Goal: Task Accomplishment & Management: Manage account settings

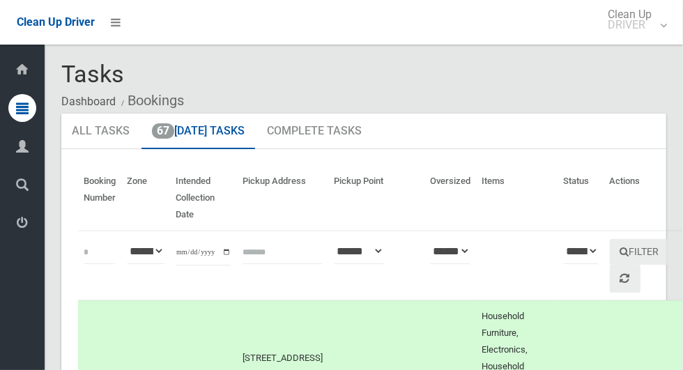
click at [625, 209] on th "Actions" at bounding box center [644, 198] width 78 height 65
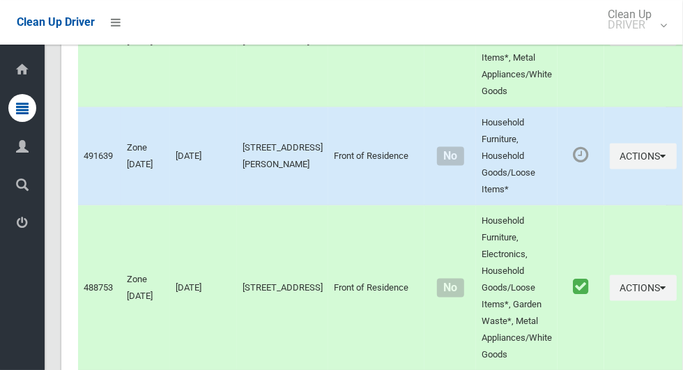
scroll to position [9542, 0]
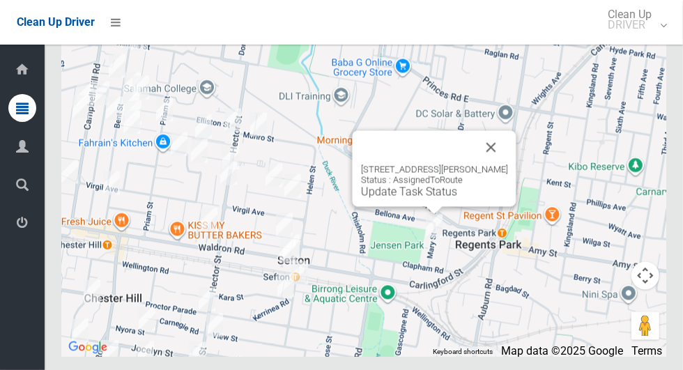
click at [504, 165] on button "Close" at bounding box center [491, 147] width 33 height 33
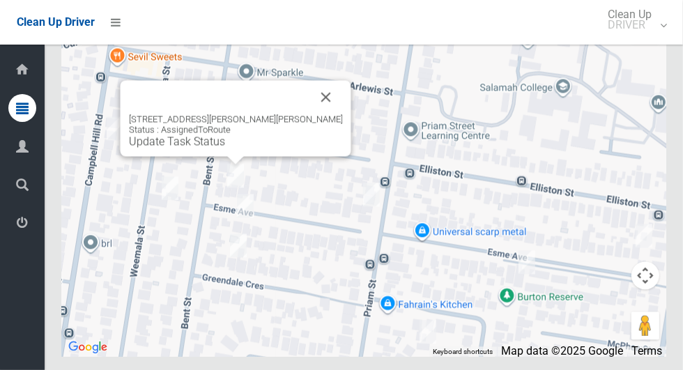
click at [312, 114] on button "Close" at bounding box center [326, 97] width 33 height 33
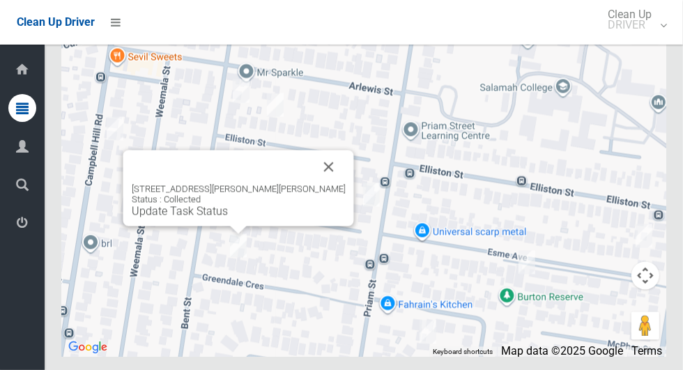
click at [251, 218] on div "6 Greendale Crescent, CHESTER HILL NSW 2162 Status : Collected Update Task Stat…" at bounding box center [239, 201] width 214 height 34
click at [319, 184] on button "Close" at bounding box center [328, 167] width 33 height 33
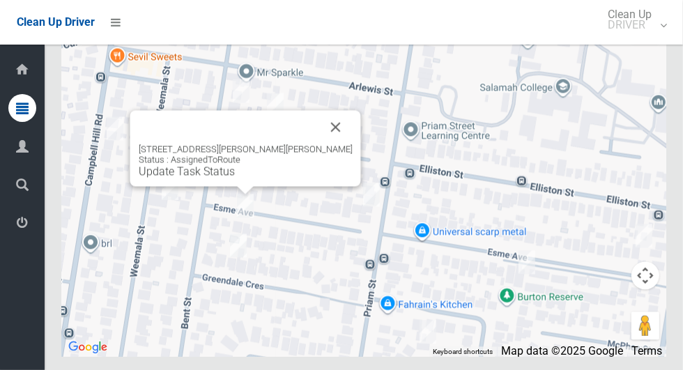
click at [319, 144] on button "Close" at bounding box center [335, 127] width 33 height 33
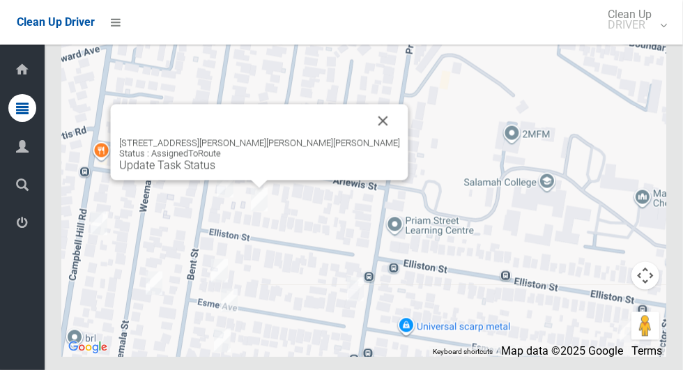
click at [367, 138] on button "Close" at bounding box center [383, 121] width 33 height 33
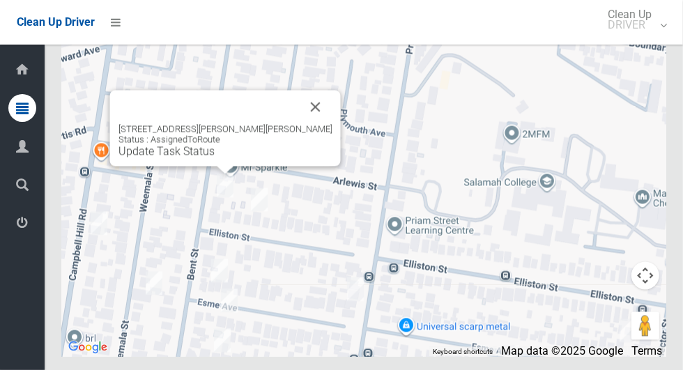
click at [299, 124] on button "Close" at bounding box center [315, 107] width 33 height 33
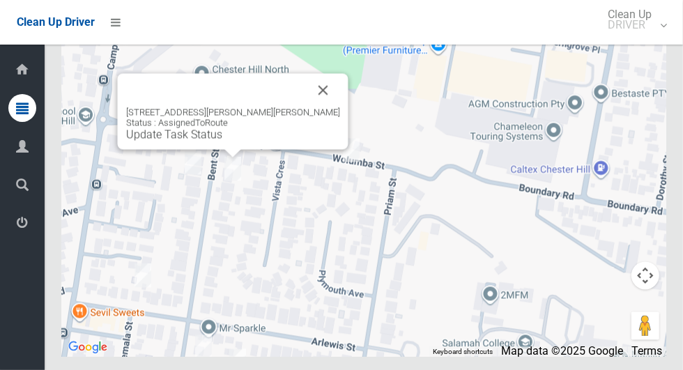
click at [183, 227] on div "84 Bent Street, CHESTER HILL NSW 2162 Status : AssignedToRoute Update Task Stat…" at bounding box center [363, 182] width 605 height 349
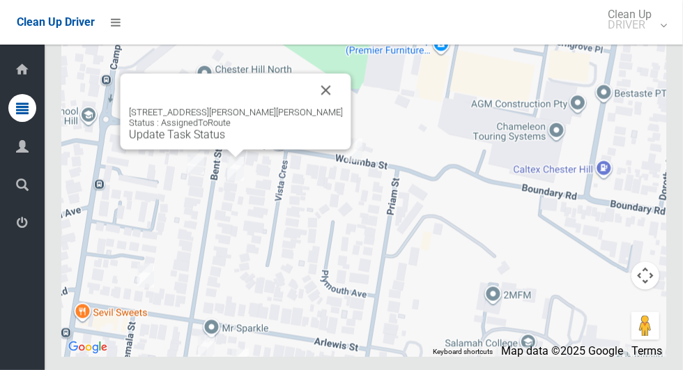
click at [310, 107] on button "Close" at bounding box center [326, 90] width 33 height 33
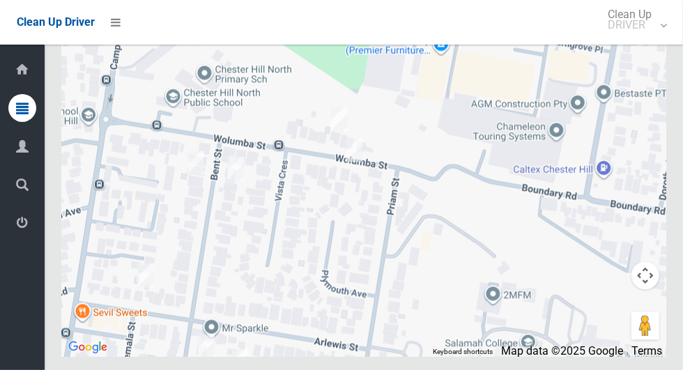
click at [307, 122] on div at bounding box center [363, 182] width 605 height 349
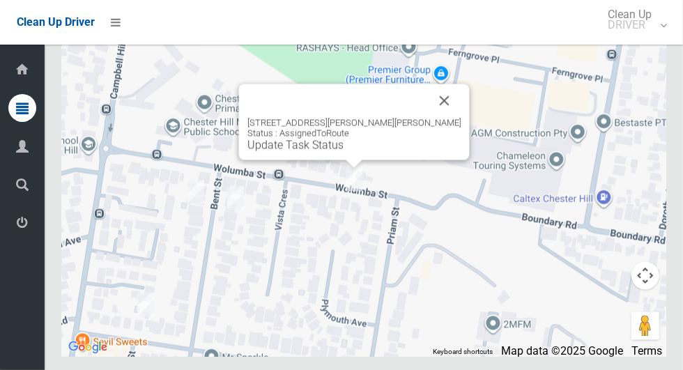
click at [437, 118] on button "Close" at bounding box center [444, 100] width 33 height 33
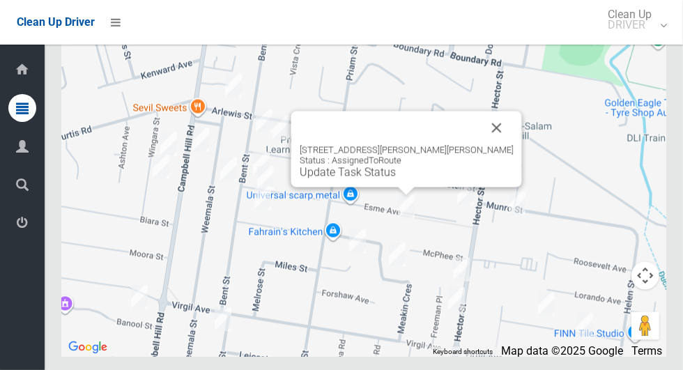
click at [481, 145] on button "Close" at bounding box center [497, 128] width 33 height 33
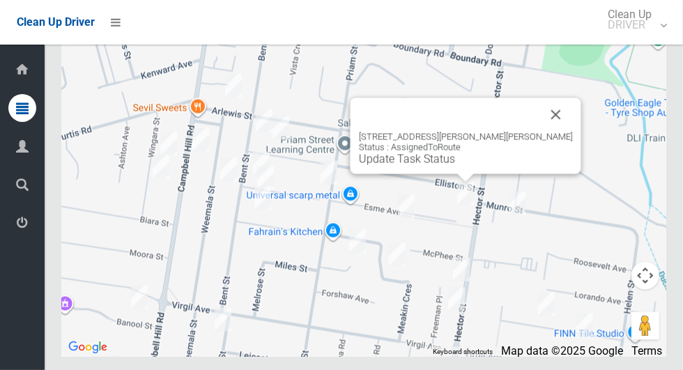
click at [540, 132] on button "Close" at bounding box center [556, 114] width 33 height 33
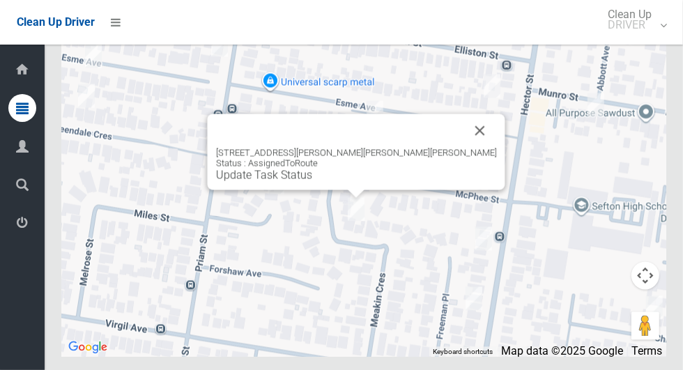
click at [464, 148] on button "Close" at bounding box center [480, 130] width 33 height 33
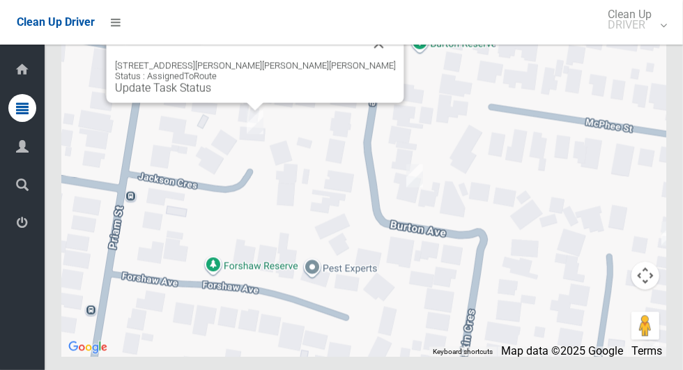
click at [363, 61] on button "Close" at bounding box center [379, 43] width 33 height 33
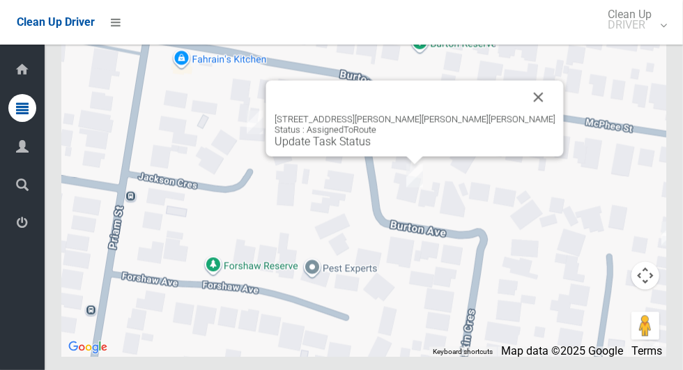
click at [522, 114] on button "Close" at bounding box center [538, 97] width 33 height 33
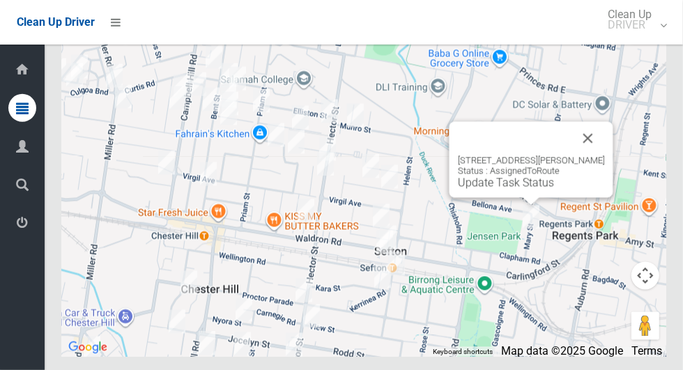
click at [510, 190] on link "Update Task Status" at bounding box center [506, 182] width 96 height 13
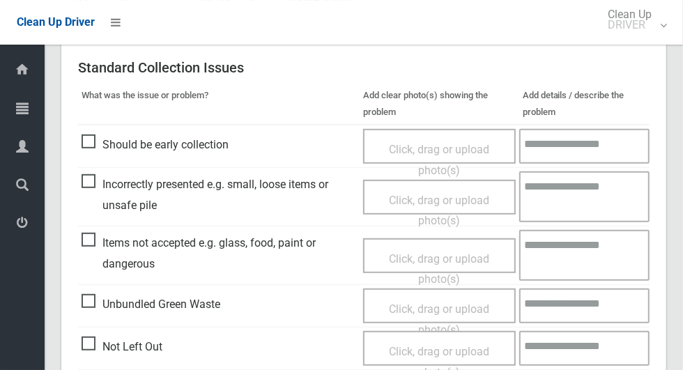
scroll to position [363, 0]
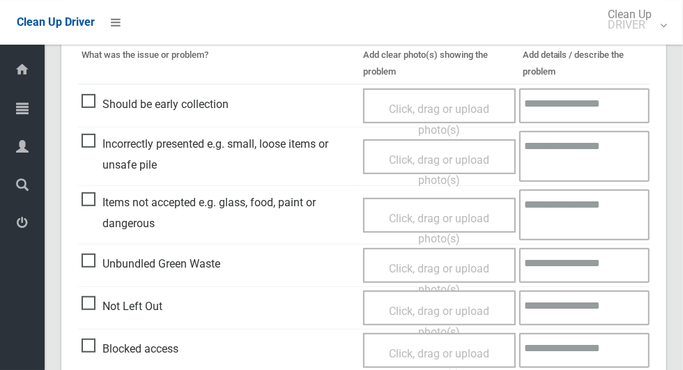
click at [82, 342] on span "Blocked access" at bounding box center [130, 349] width 97 height 21
click at [476, 351] on span "Click, drag or upload photo(s)" at bounding box center [439, 364] width 100 height 34
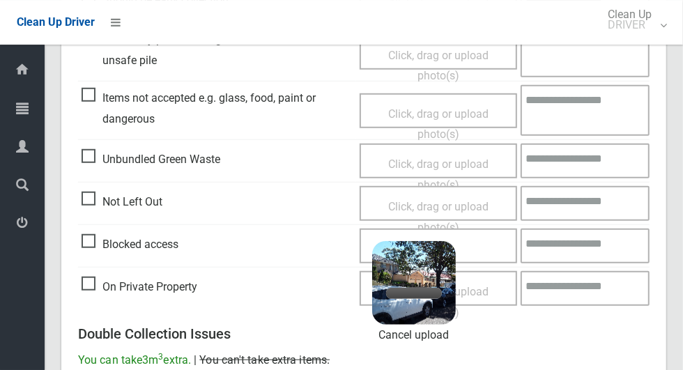
click at [589, 250] on textarea at bounding box center [585, 246] width 129 height 35
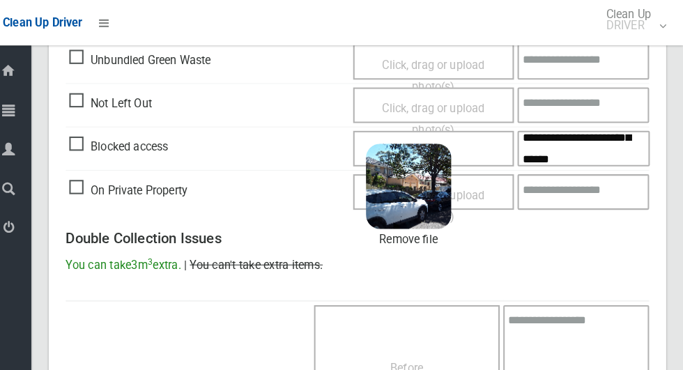
scroll to position [77, 0]
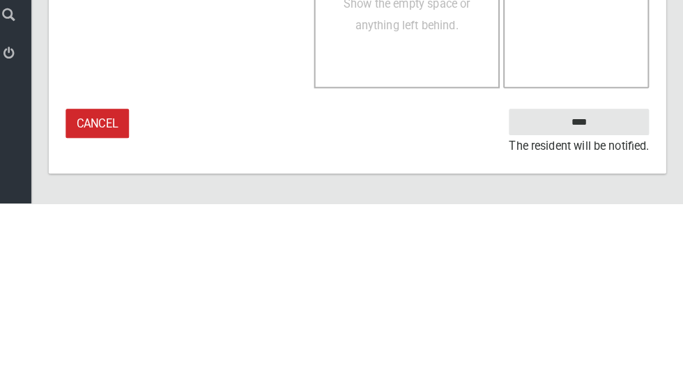
type textarea "**********"
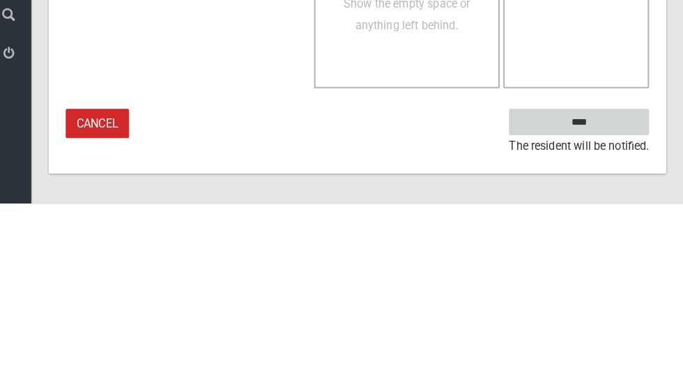
click at [614, 288] on input "****" at bounding box center [581, 291] width 137 height 26
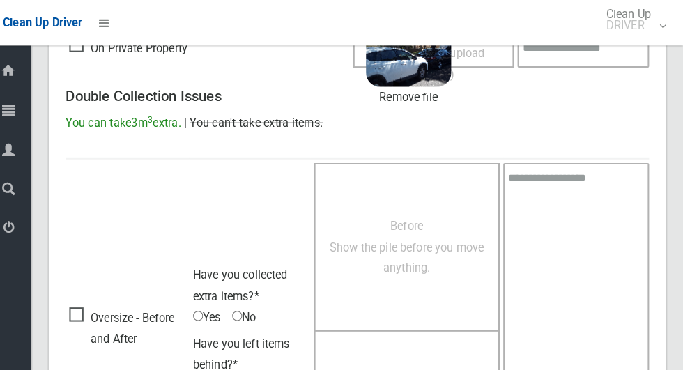
scroll to position [77, 0]
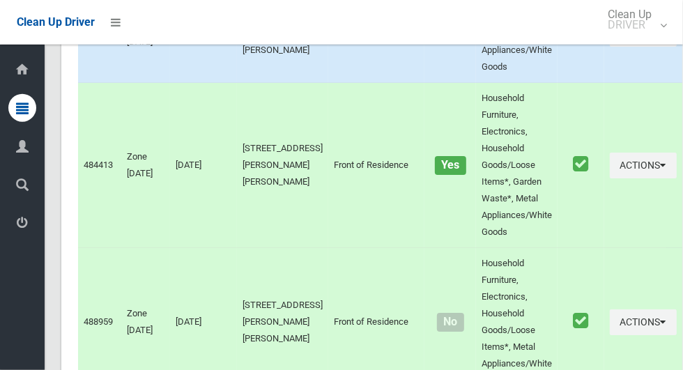
scroll to position [9377, 0]
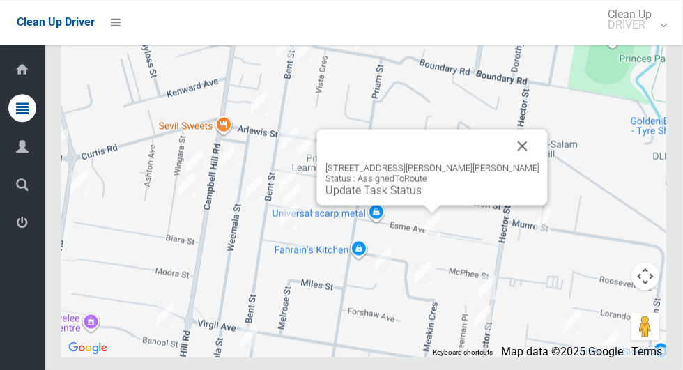
click at [509, 162] on button "Close" at bounding box center [522, 145] width 33 height 33
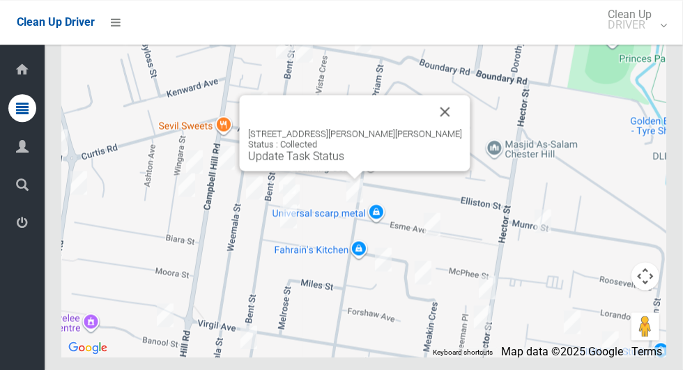
click at [429, 128] on button "Close" at bounding box center [445, 111] width 33 height 33
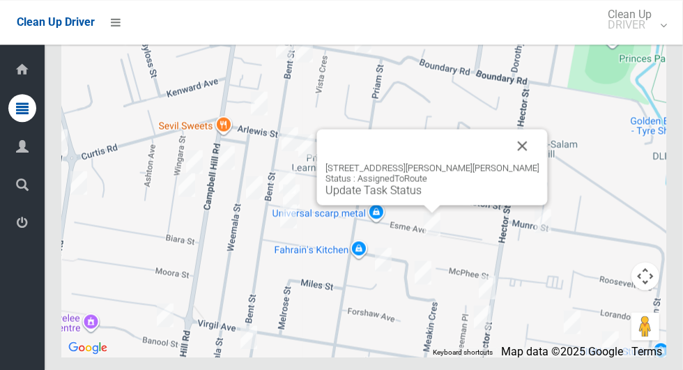
click at [506, 162] on button "Close" at bounding box center [522, 145] width 33 height 33
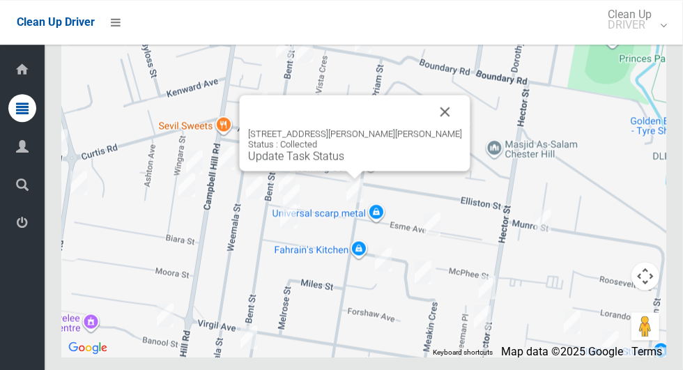
click at [429, 128] on button "Close" at bounding box center [445, 111] width 33 height 33
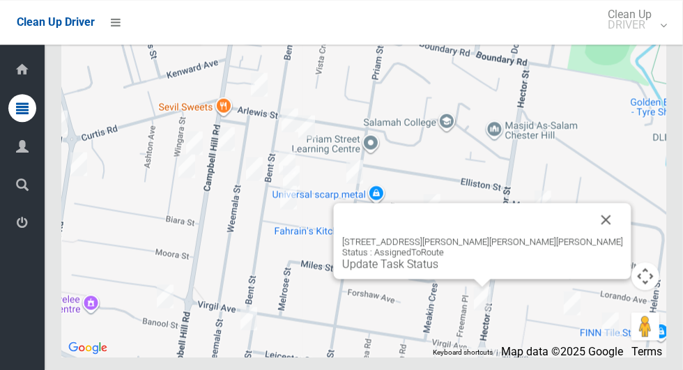
click at [590, 236] on button "Close" at bounding box center [606, 219] width 33 height 33
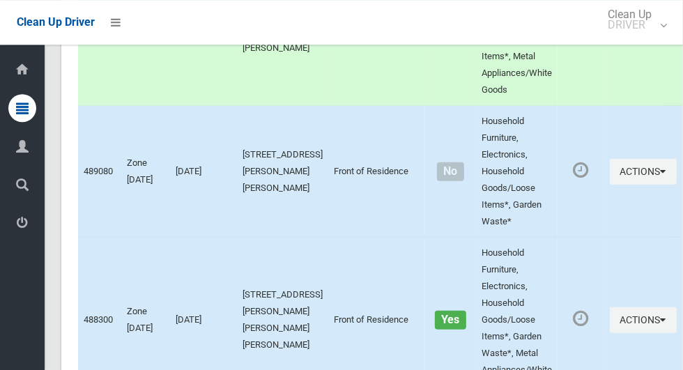
scroll to position [5686, 0]
click at [612, 184] on button "Actions" at bounding box center [643, 171] width 67 height 26
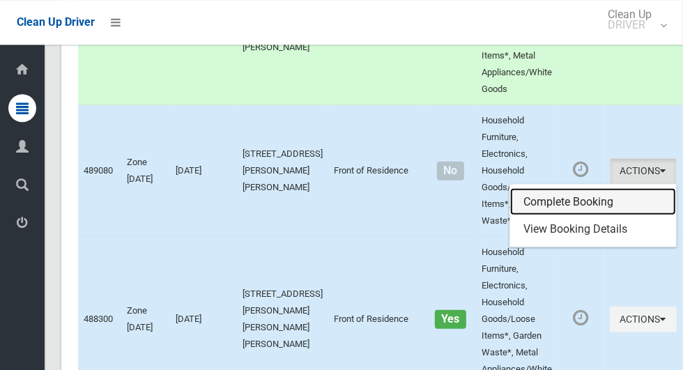
click at [559, 216] on link "Complete Booking" at bounding box center [594, 202] width 166 height 28
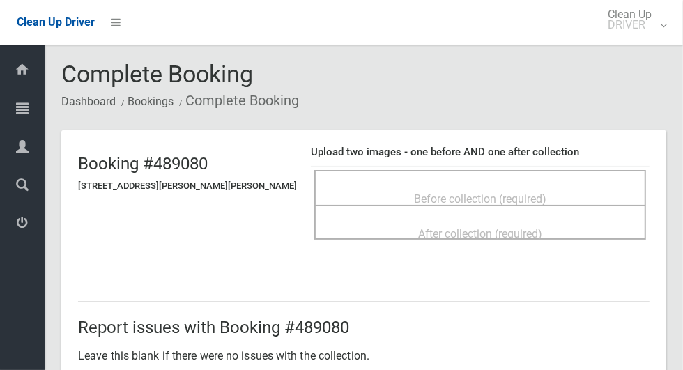
click at [517, 192] on span "Before collection (required)" at bounding box center [480, 198] width 133 height 13
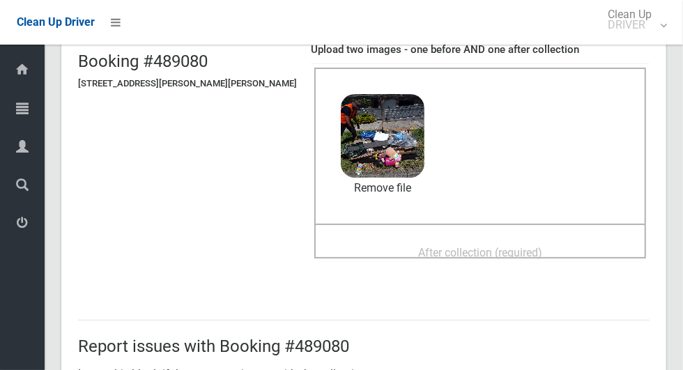
scroll to position [105, 0]
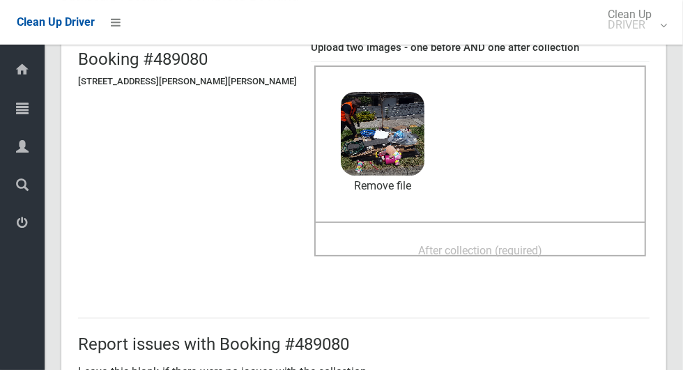
click at [492, 244] on span "After collection (required)" at bounding box center [480, 250] width 124 height 13
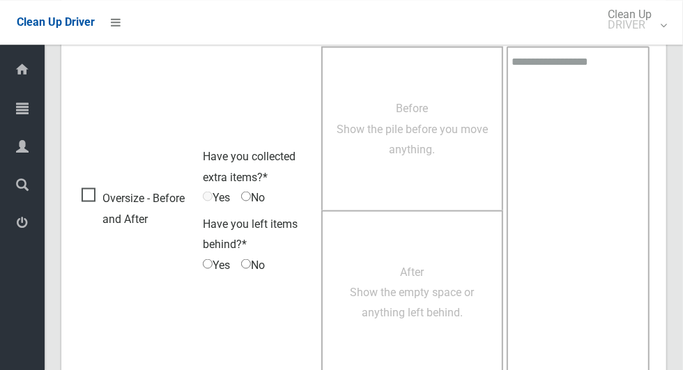
scroll to position [1141, 0]
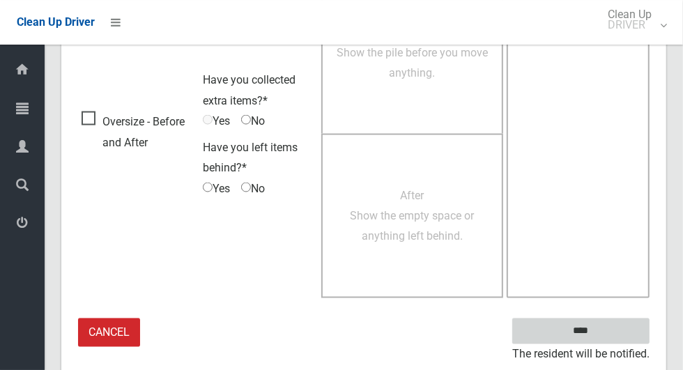
click at [605, 339] on input "****" at bounding box center [581, 332] width 137 height 26
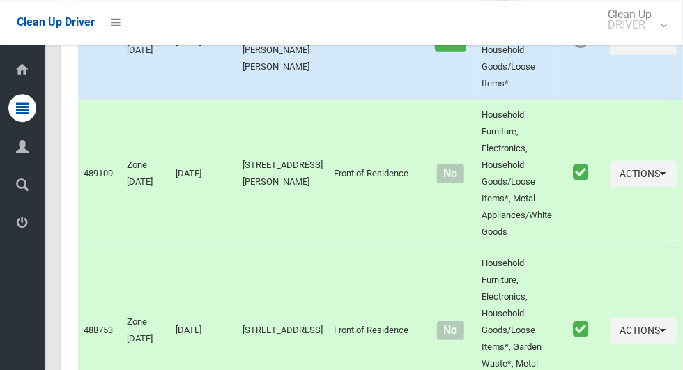
scroll to position [9278, 0]
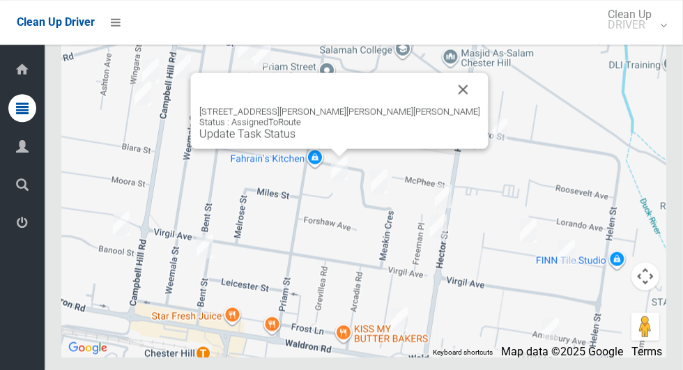
click at [296, 140] on link "Update Task Status" at bounding box center [247, 133] width 96 height 13
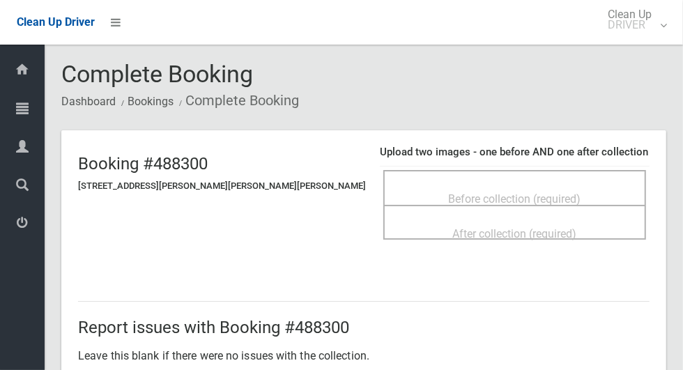
click at [116, 181] on h5 "[STREET_ADDRESS][PERSON_NAME][PERSON_NAME][PERSON_NAME]" at bounding box center [222, 186] width 288 height 10
click at [561, 189] on div "Before collection (required)" at bounding box center [515, 199] width 232 height 26
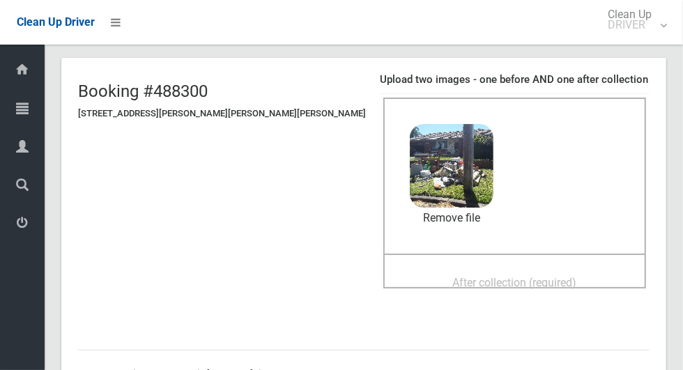
scroll to position [76, 0]
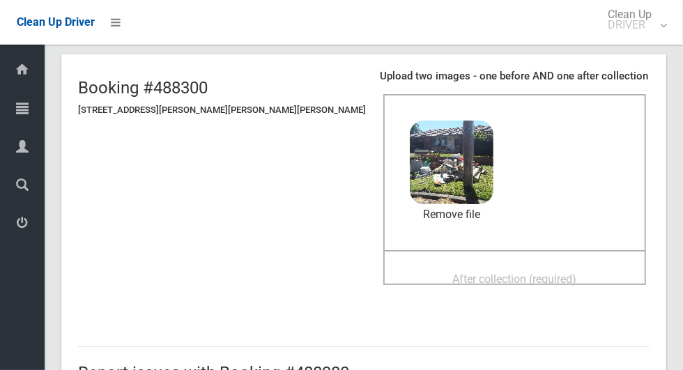
click at [519, 275] on span "After collection (required)" at bounding box center [515, 279] width 124 height 13
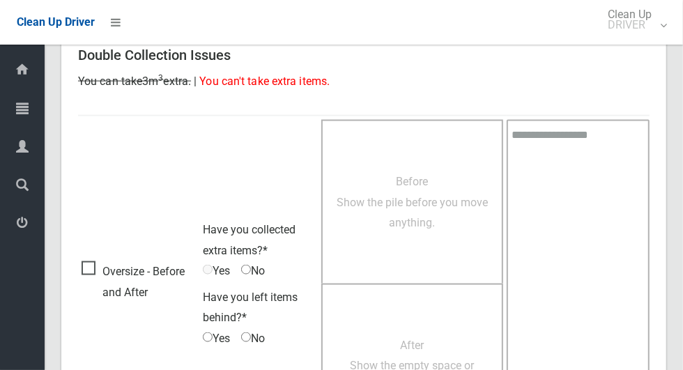
scroll to position [1141, 0]
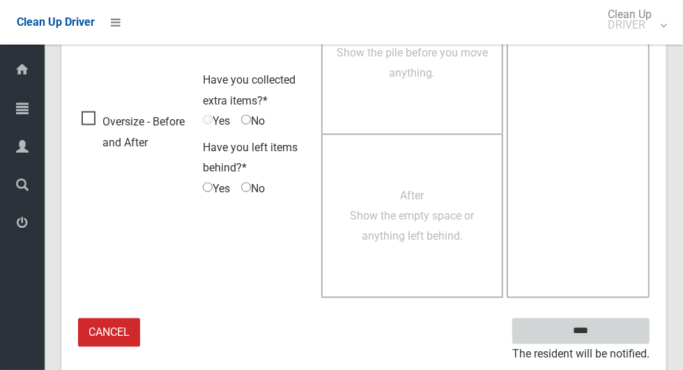
click at [608, 333] on input "****" at bounding box center [581, 332] width 137 height 26
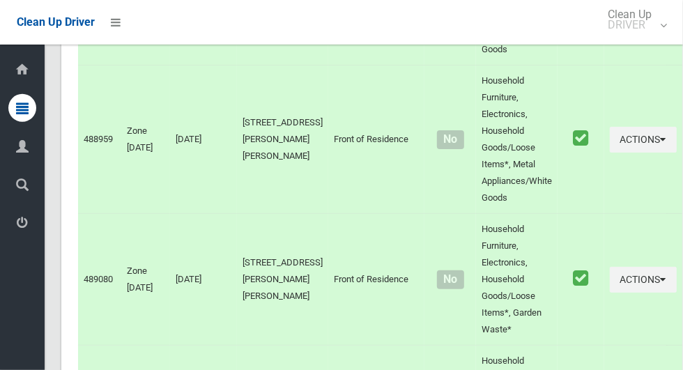
scroll to position [9278, 0]
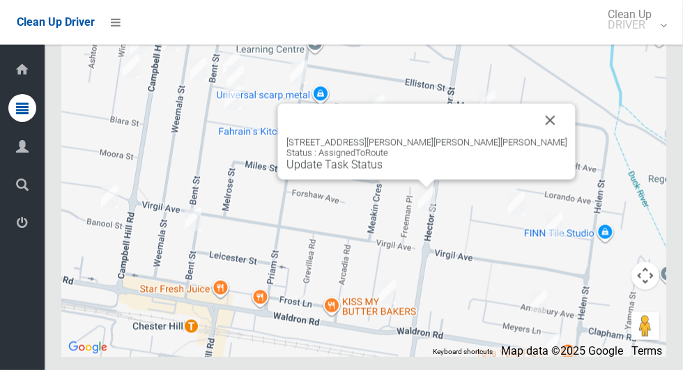
click at [534, 137] on button "Close" at bounding box center [550, 120] width 33 height 33
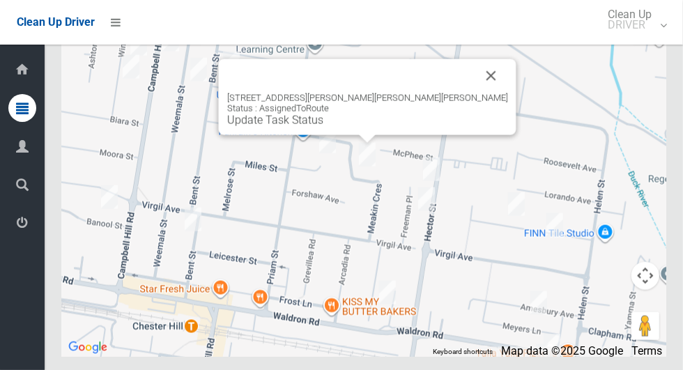
click at [324, 127] on link "Update Task Status" at bounding box center [275, 120] width 96 height 13
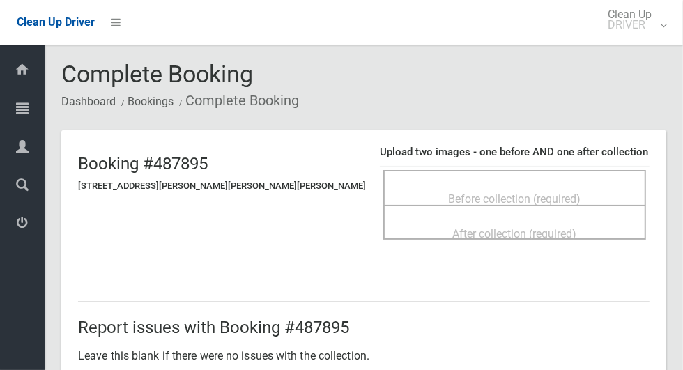
click at [399, 190] on div "Before collection (required)" at bounding box center [515, 199] width 232 height 26
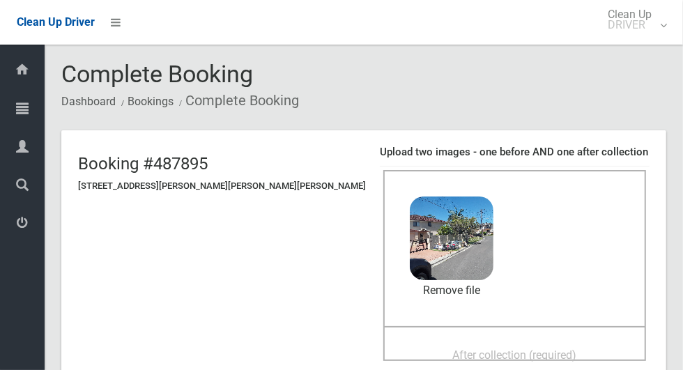
click at [522, 349] on span "After collection (required)" at bounding box center [515, 355] width 124 height 13
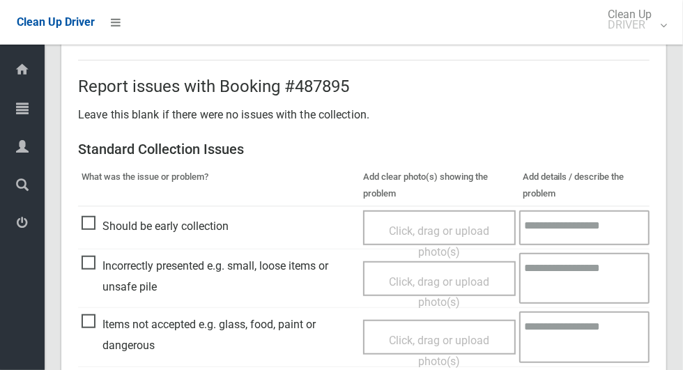
scroll to position [483, 0]
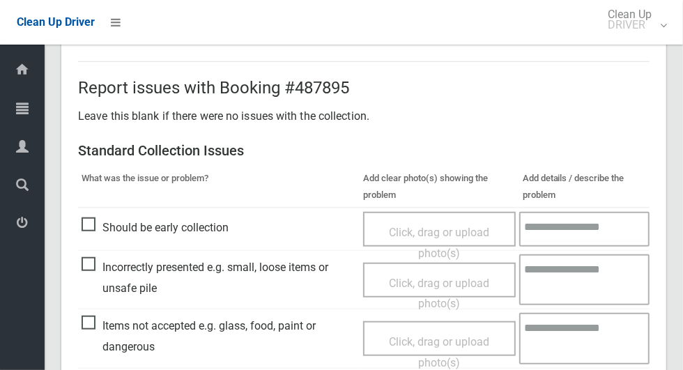
click at [95, 325] on span "Items not accepted e.g. glass, food, paint or dangerous" at bounding box center [219, 336] width 275 height 41
click at [489, 337] on span "Click, drag or upload photo(s)" at bounding box center [439, 352] width 100 height 34
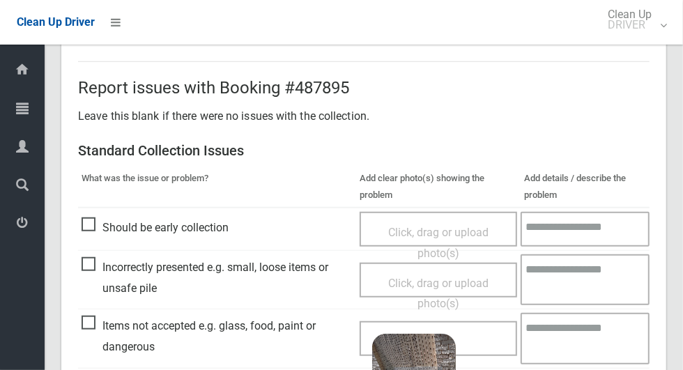
click at [591, 326] on textarea at bounding box center [585, 338] width 129 height 51
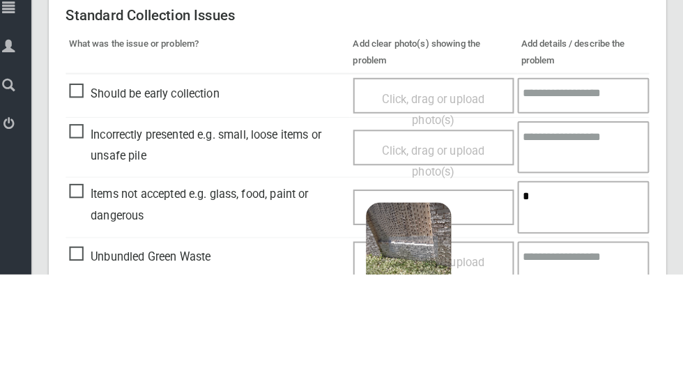
scroll to position [656, 0]
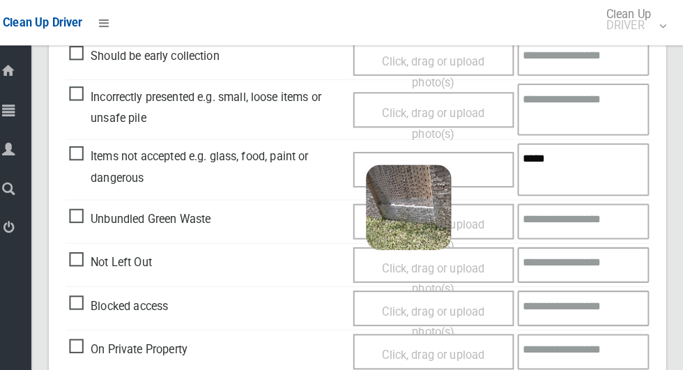
type textarea "*****"
click at [650, 135] on td at bounding box center [585, 108] width 129 height 59
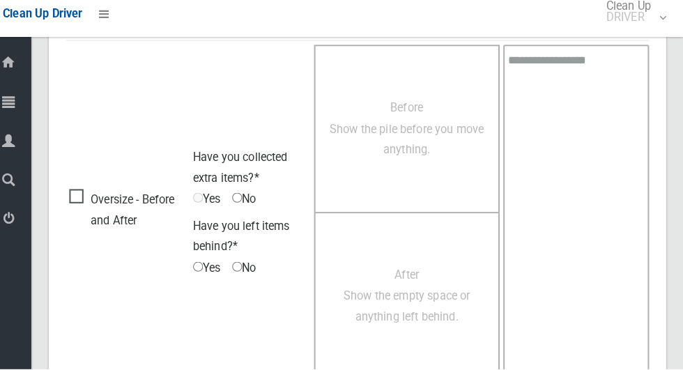
scroll to position [1141, 0]
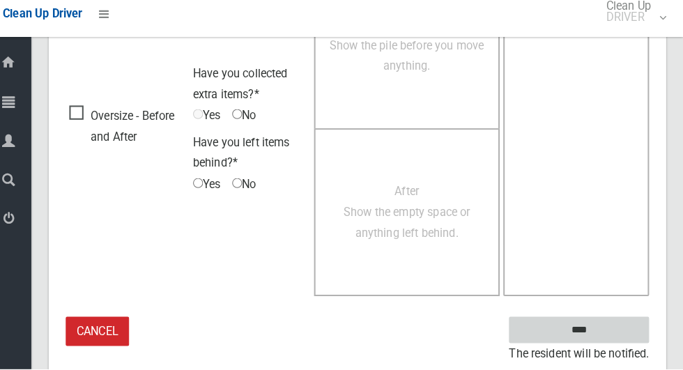
click at [606, 334] on input "****" at bounding box center [581, 332] width 137 height 26
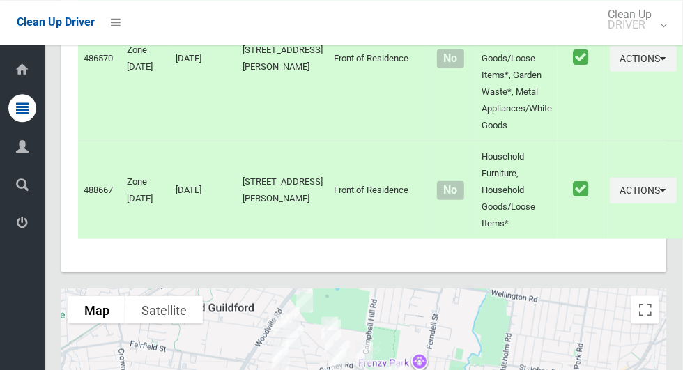
scroll to position [9278, 0]
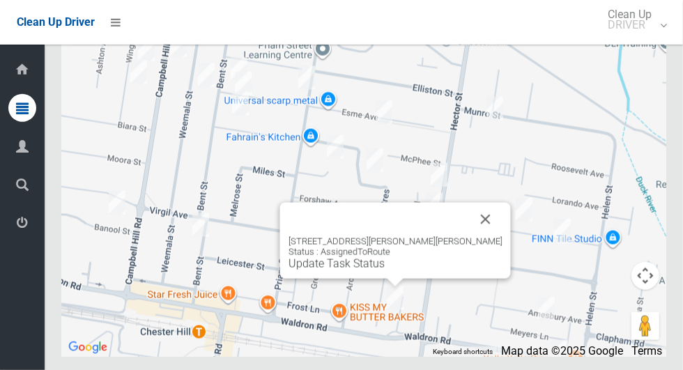
click at [385, 271] on link "Update Task Status" at bounding box center [337, 263] width 96 height 13
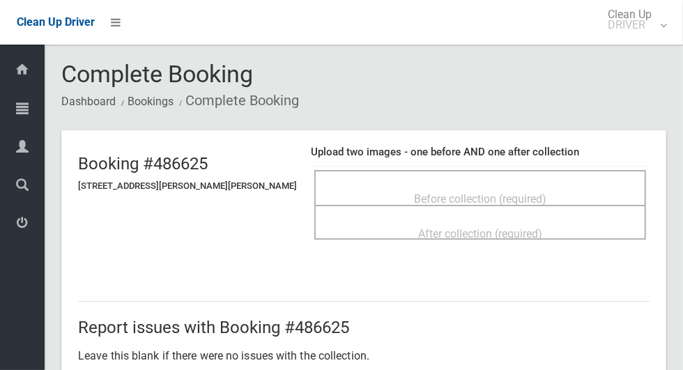
scroll to position [1, 0]
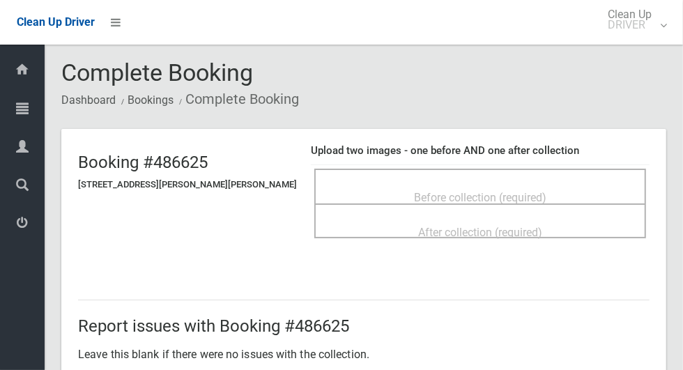
click at [547, 186] on div "Before collection (required)" at bounding box center [480, 197] width 301 height 26
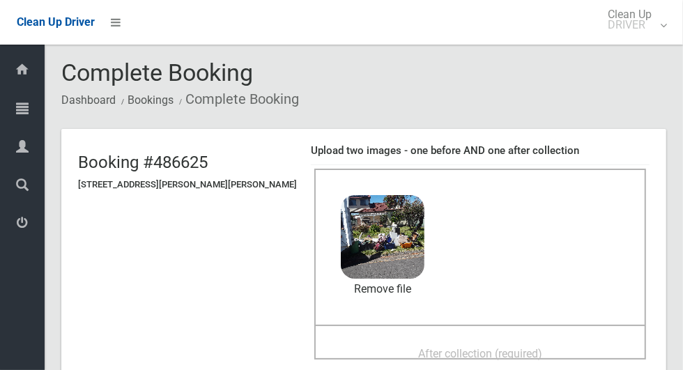
click at [527, 347] on span "After collection (required)" at bounding box center [480, 353] width 124 height 13
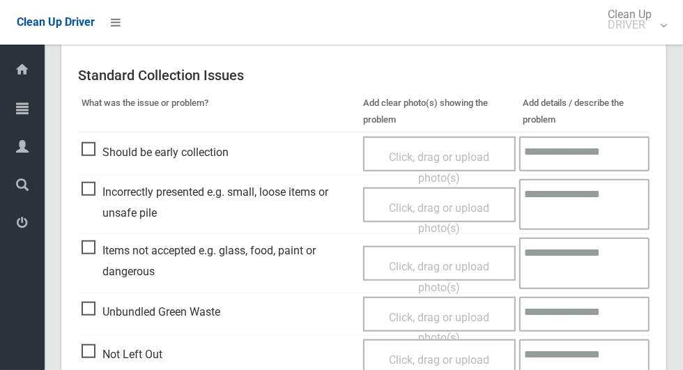
scroll to position [561, 0]
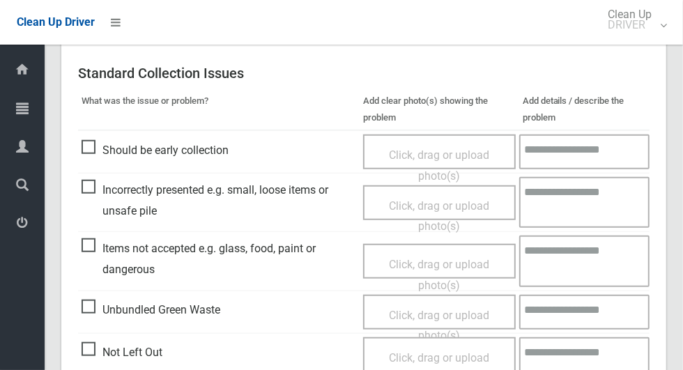
click at [82, 244] on span "Items not accepted e.g. glass, food, paint or dangerous" at bounding box center [219, 259] width 275 height 41
click at [462, 262] on span "Click, drag or upload photo(s)" at bounding box center [439, 275] width 100 height 34
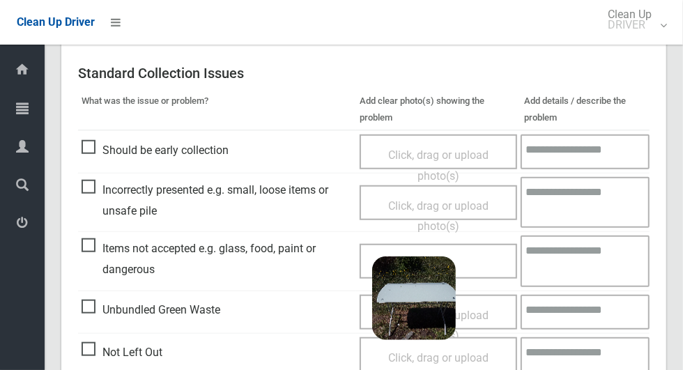
click at [592, 252] on textarea at bounding box center [585, 261] width 129 height 51
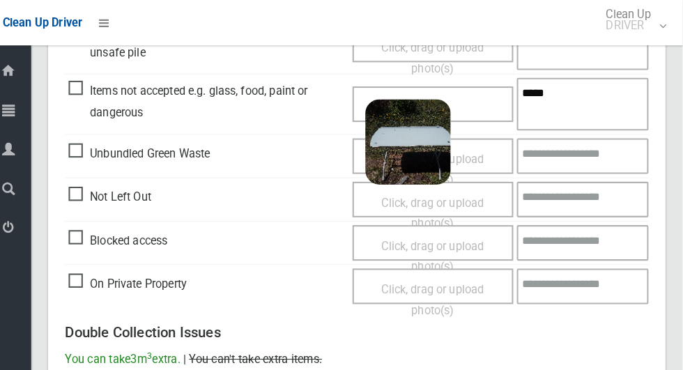
scroll to position [720, 0]
type textarea "*****"
click at [666, 177] on div "Report issues with Booking #486625 Leave this blank if there were no issues wit…" at bounding box center [363, 296] width 605 height 1011
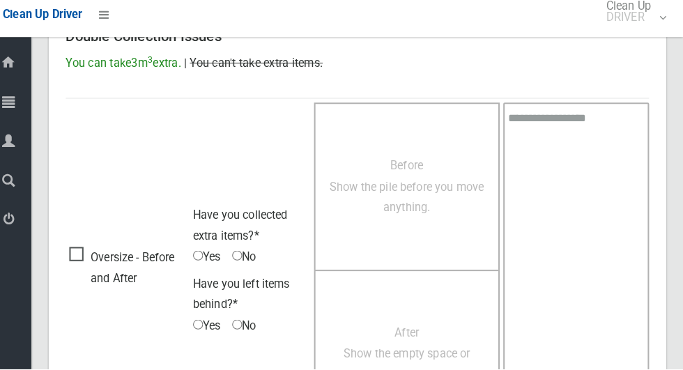
scroll to position [1141, 0]
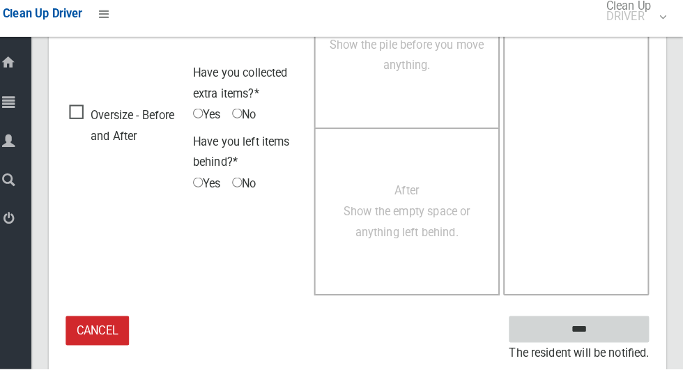
click at [606, 334] on input "****" at bounding box center [581, 332] width 137 height 26
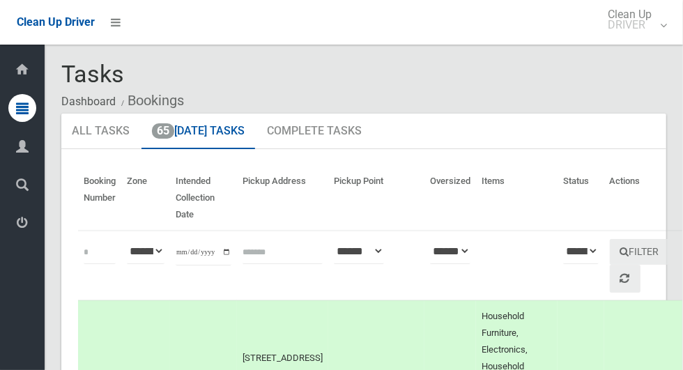
click at [617, 88] on ol "Dashboard Bookings" at bounding box center [363, 101] width 605 height 26
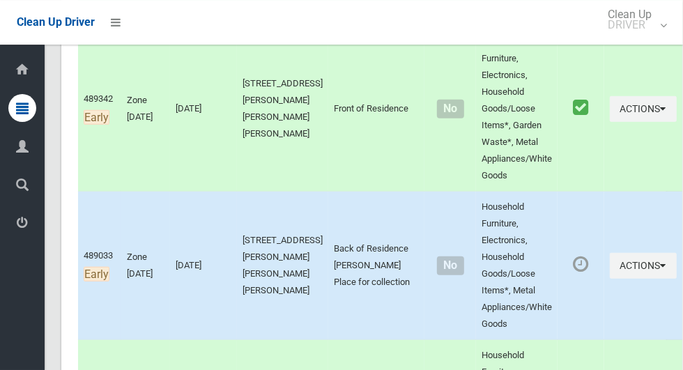
scroll to position [458, 0]
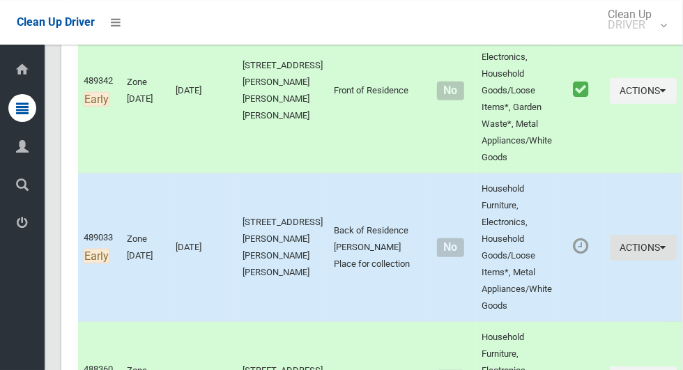
click at [640, 257] on button "Actions" at bounding box center [643, 248] width 67 height 26
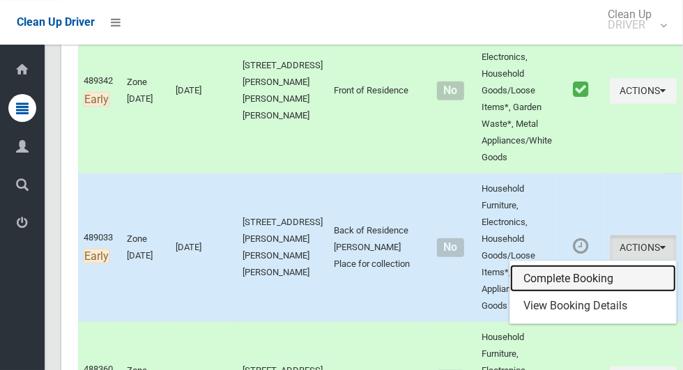
click at [604, 272] on link "Complete Booking" at bounding box center [594, 279] width 166 height 28
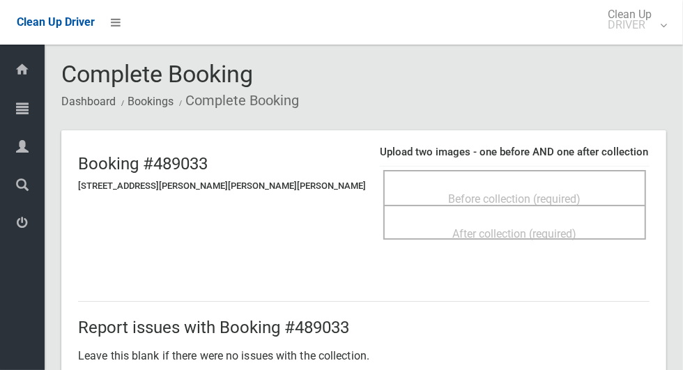
click at [644, 106] on ol "Dashboard Bookings Complete Booking" at bounding box center [363, 101] width 605 height 26
click at [557, 186] on div "Before collection (required)" at bounding box center [515, 199] width 232 height 26
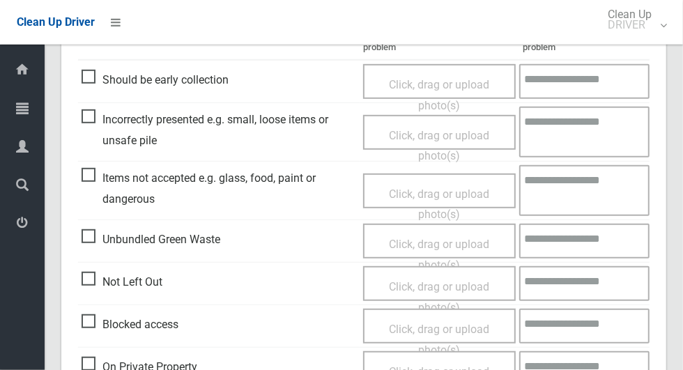
scroll to position [413, 0]
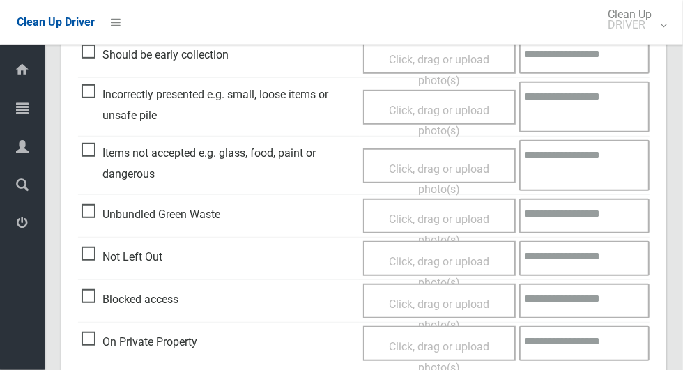
click at [89, 264] on span "Not Left Out" at bounding box center [122, 257] width 81 height 21
click at [471, 267] on span "Click, drag or upload photo(s)" at bounding box center [439, 272] width 100 height 34
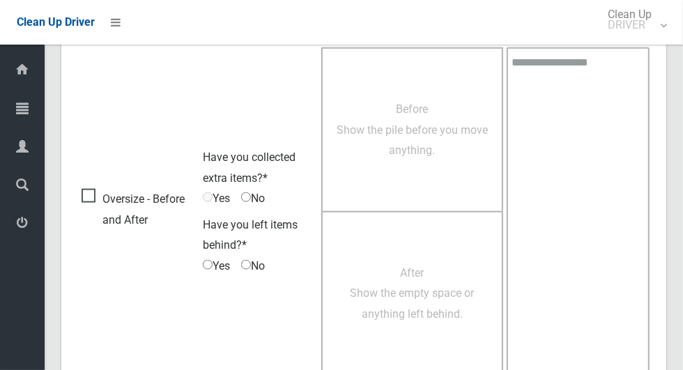
scroll to position [898, 0]
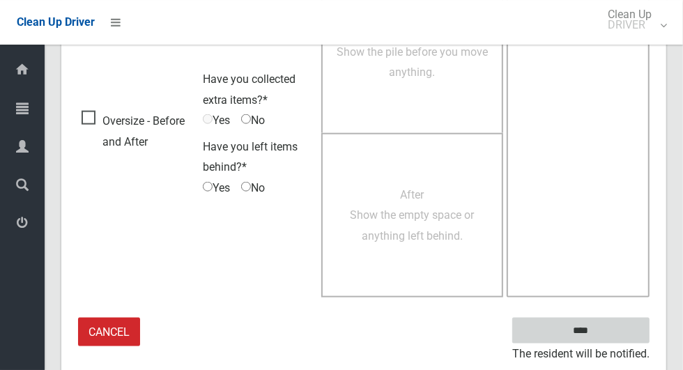
click at [626, 322] on input "****" at bounding box center [581, 331] width 137 height 26
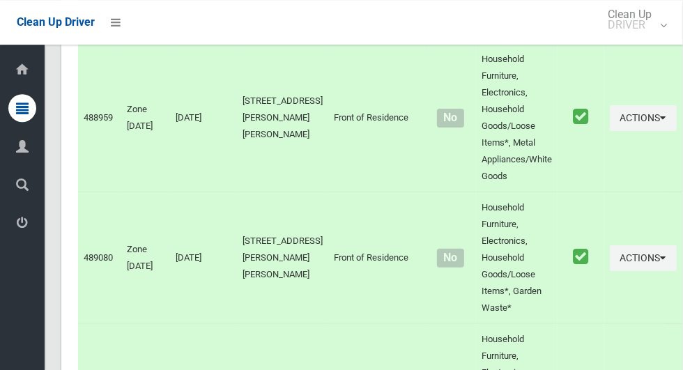
scroll to position [9278, 0]
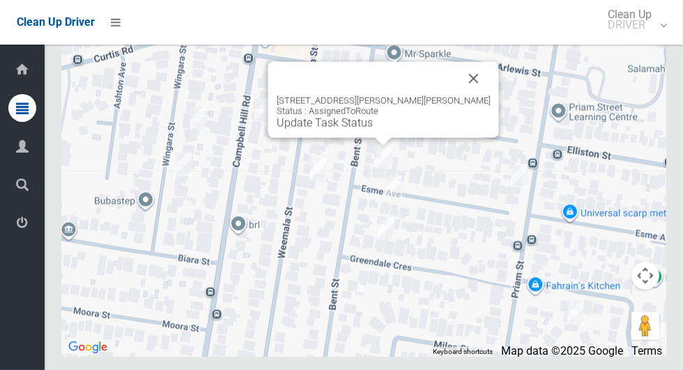
click at [367, 130] on link "Update Task Status" at bounding box center [325, 122] width 96 height 13
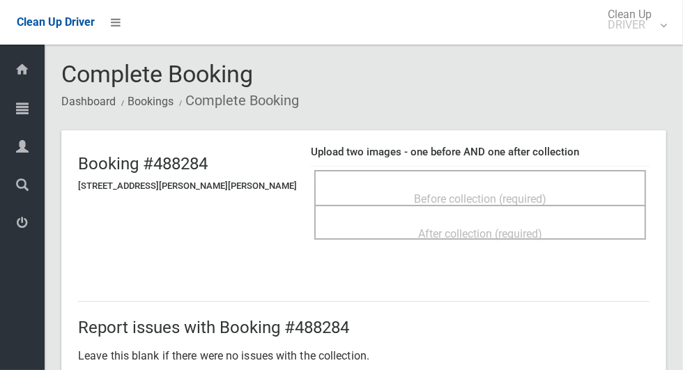
click at [94, 263] on header "Booking #488284 [STREET_ADDRESS][PERSON_NAME][PERSON_NAME] Upload two images - …" at bounding box center [363, 199] width 605 height 138
click at [603, 89] on ol "Dashboard Bookings Complete Booking" at bounding box center [363, 101] width 605 height 26
click at [635, 88] on ol "Dashboard Bookings Complete Booking" at bounding box center [363, 101] width 605 height 26
click at [622, 106] on ol "Dashboard Bookings Complete Booking" at bounding box center [363, 101] width 605 height 26
click at [630, 92] on ol "Dashboard Bookings Complete Booking" at bounding box center [363, 101] width 605 height 26
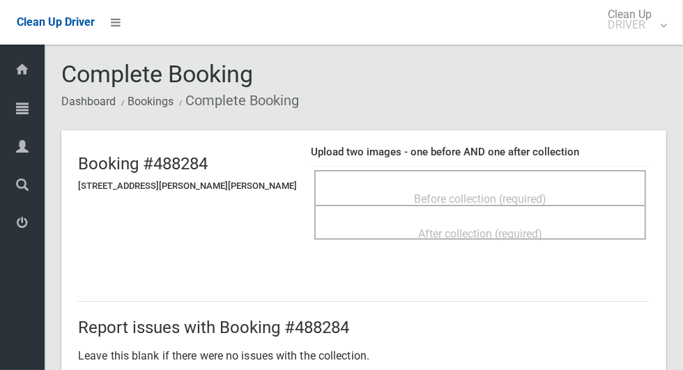
click at [647, 114] on ol "Dashboard Bookings Complete Booking" at bounding box center [363, 101] width 605 height 26
click at [519, 197] on span "Before collection (required)" at bounding box center [480, 198] width 133 height 13
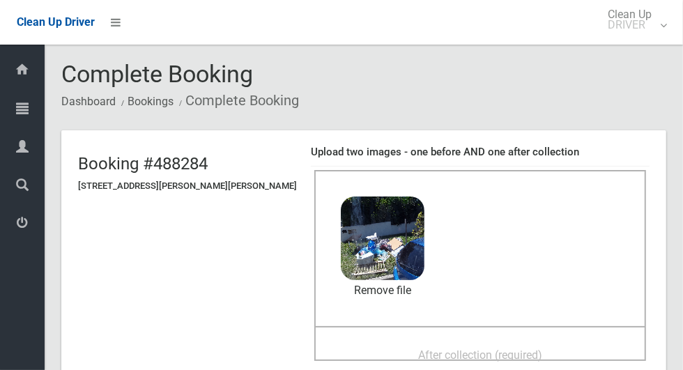
click at [520, 349] on span "After collection (required)" at bounding box center [480, 355] width 124 height 13
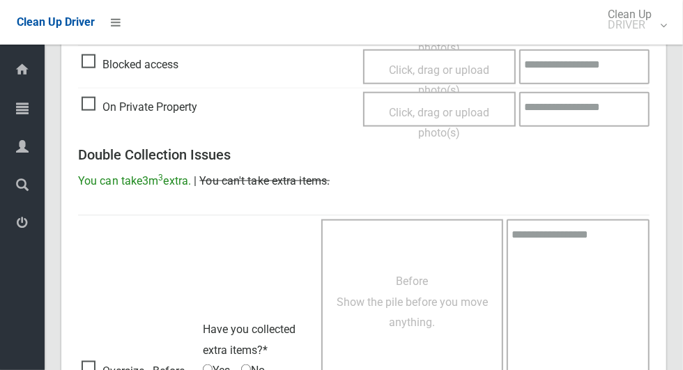
scroll to position [1141, 0]
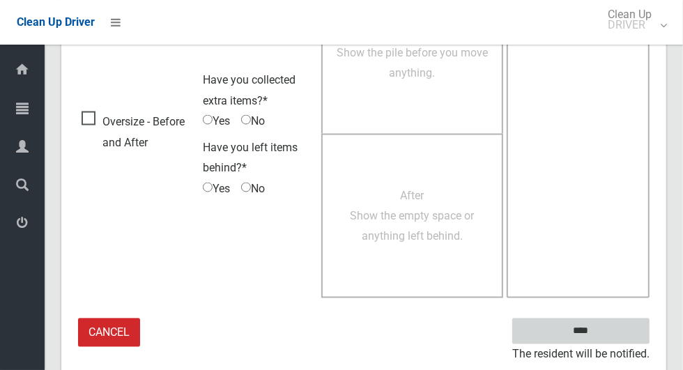
click at [605, 336] on input "****" at bounding box center [581, 332] width 137 height 26
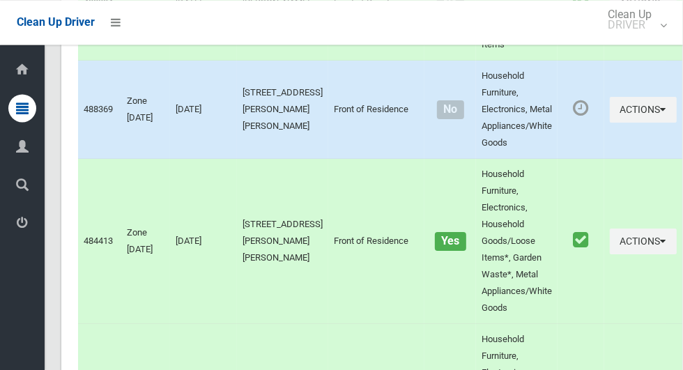
scroll to position [5309, 0]
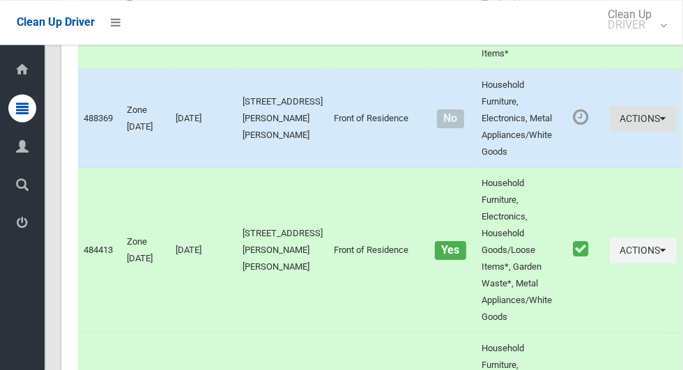
click at [661, 123] on icon "button" at bounding box center [664, 119] width 6 height 10
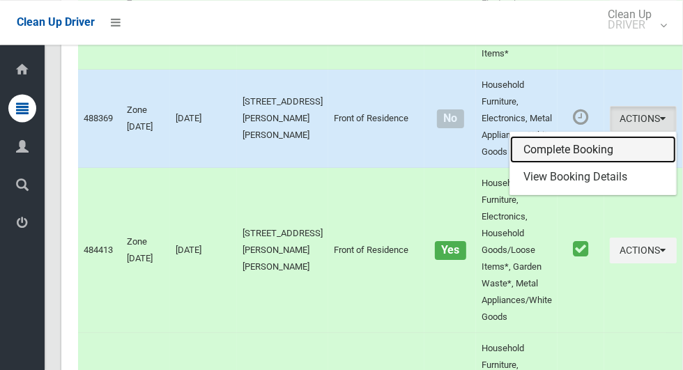
click at [595, 164] on link "Complete Booking" at bounding box center [594, 150] width 166 height 28
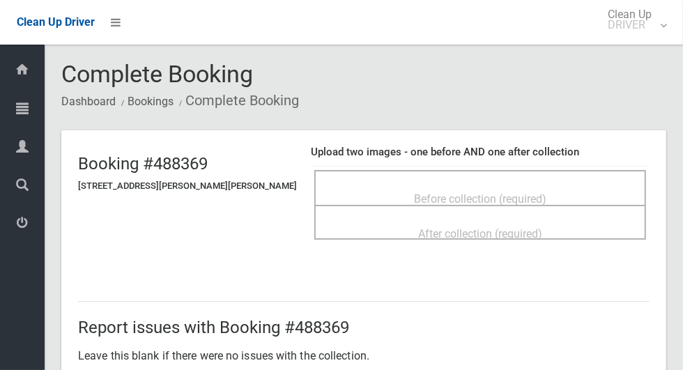
click at [520, 193] on span "Before collection (required)" at bounding box center [480, 198] width 133 height 13
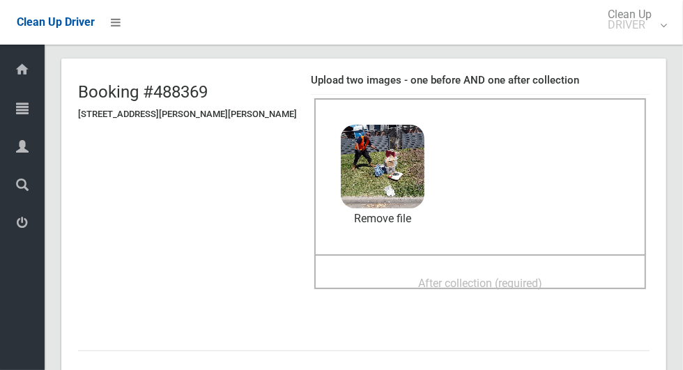
scroll to position [116, 0]
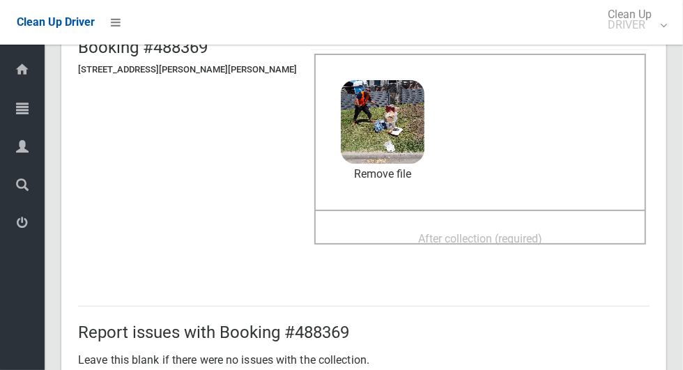
click at [523, 241] on span "After collection (required)" at bounding box center [480, 238] width 124 height 13
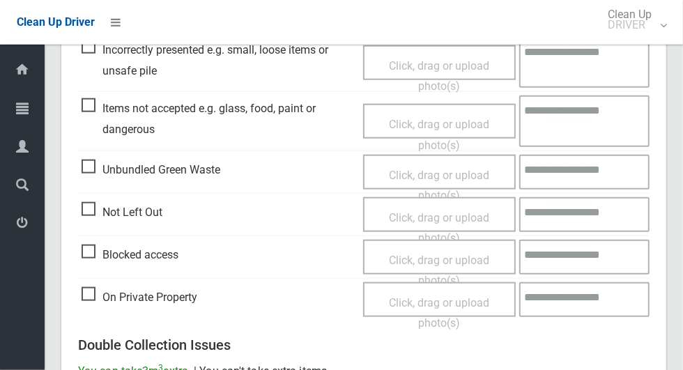
scroll to position [1141, 0]
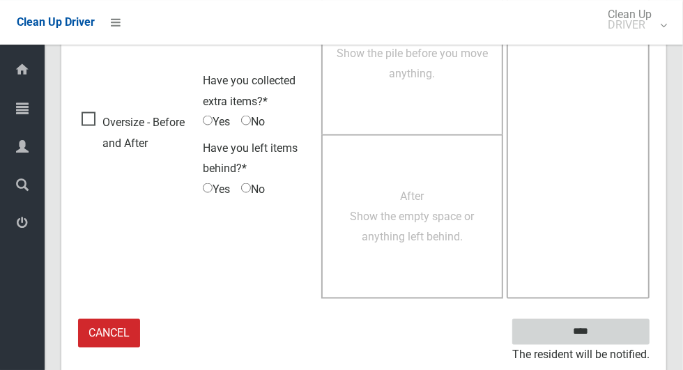
click at [610, 322] on input "****" at bounding box center [581, 332] width 137 height 26
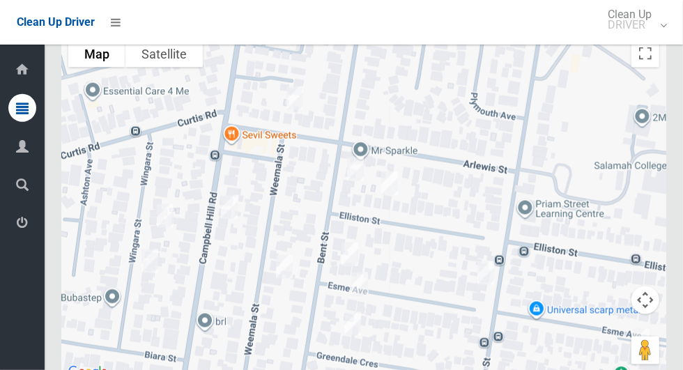
scroll to position [9278, 0]
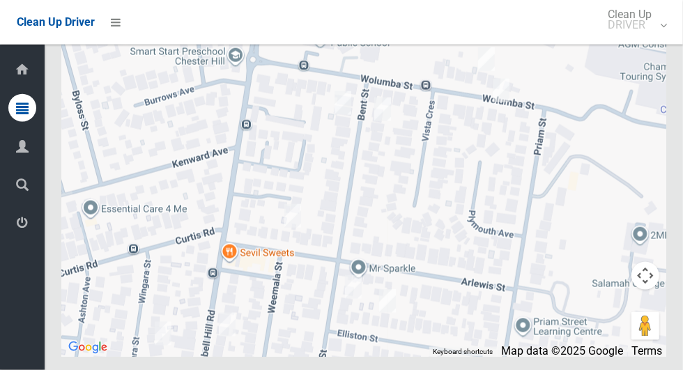
click at [577, 100] on div at bounding box center [363, 182] width 605 height 349
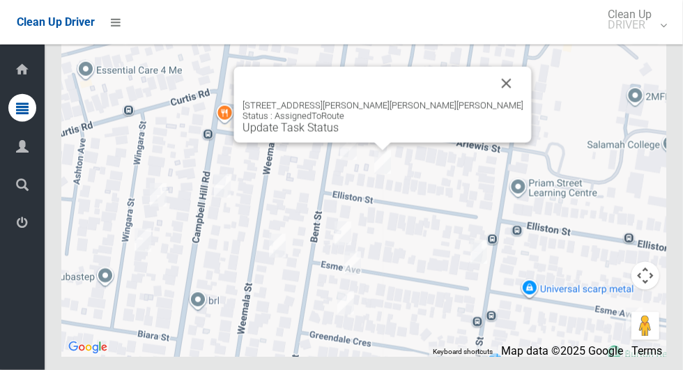
click at [339, 135] on link "Update Task Status" at bounding box center [291, 127] width 96 height 13
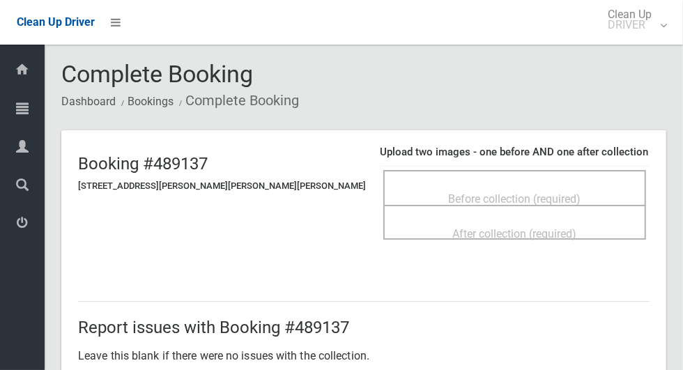
click at [503, 186] on div "Before collection (required)" at bounding box center [515, 199] width 232 height 26
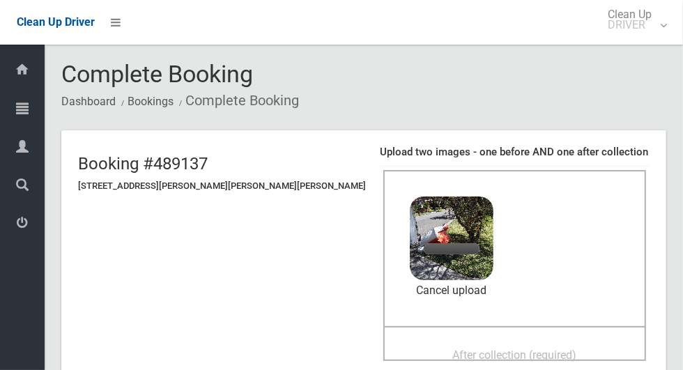
click at [555, 342] on div "After collection (required)" at bounding box center [515, 355] width 232 height 26
click at [559, 249] on div "Before collection (required) 5.2 MB 2025-10-1413.28.103575441998294008865.jpg C…" at bounding box center [515, 248] width 263 height 156
click at [512, 349] on span "After collection (required)" at bounding box center [515, 355] width 124 height 13
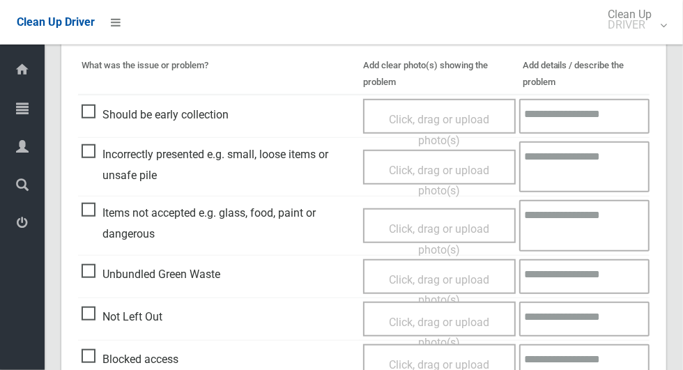
scroll to position [1141, 0]
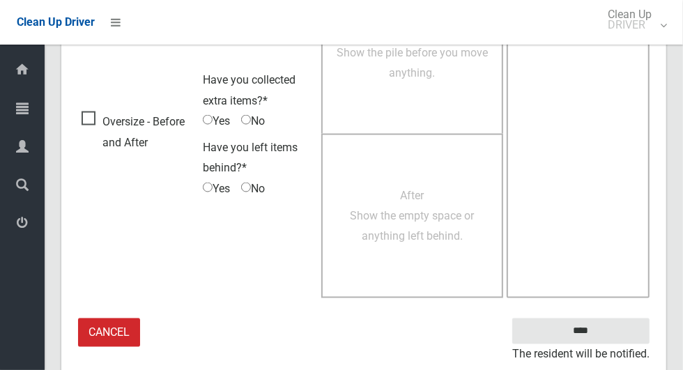
click at [600, 345] on small "The resident will be notified." at bounding box center [581, 355] width 137 height 21
click at [570, 330] on input "****" at bounding box center [581, 332] width 137 height 26
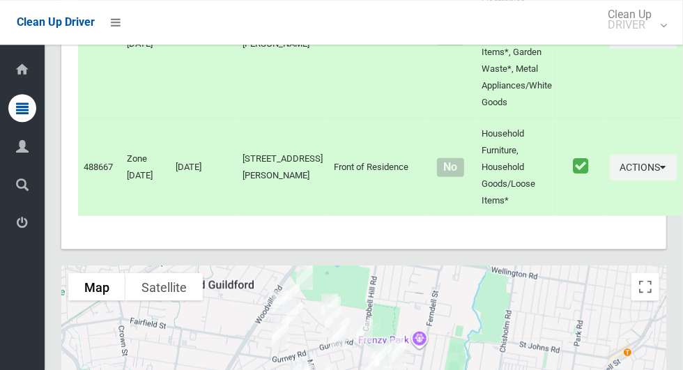
scroll to position [9278, 0]
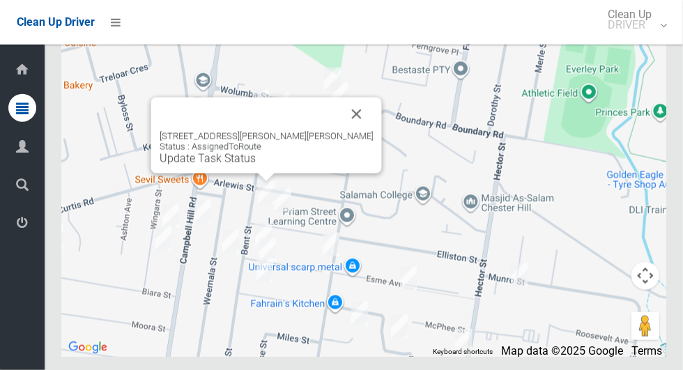
click at [256, 165] on link "Update Task Status" at bounding box center [208, 158] width 96 height 13
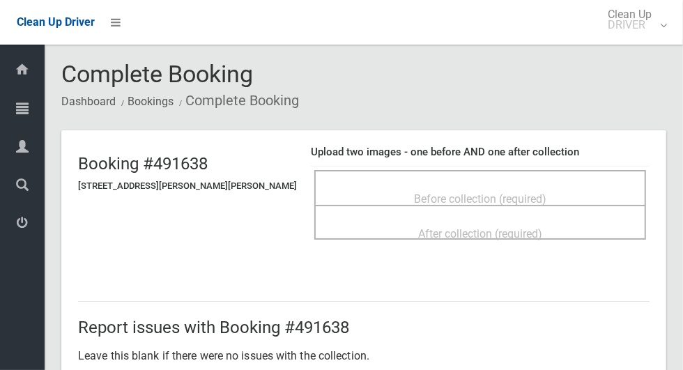
click at [578, 105] on ol "Dashboard Bookings Complete Booking" at bounding box center [363, 101] width 605 height 26
click at [522, 199] on span "Before collection (required)" at bounding box center [480, 198] width 133 height 13
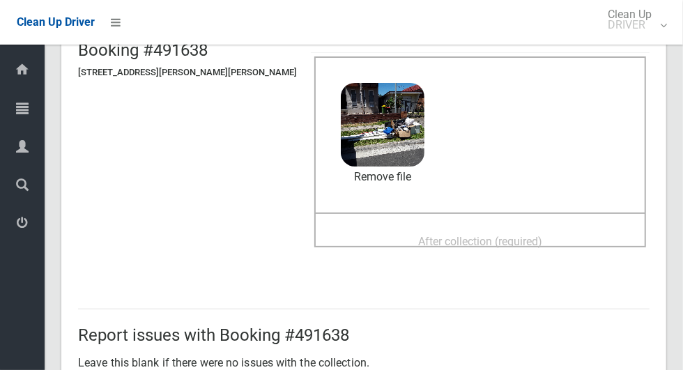
scroll to position [114, 0]
click at [534, 234] on div "After collection (required)" at bounding box center [480, 240] width 301 height 26
click at [418, 245] on span "After collection (required)" at bounding box center [480, 240] width 124 height 13
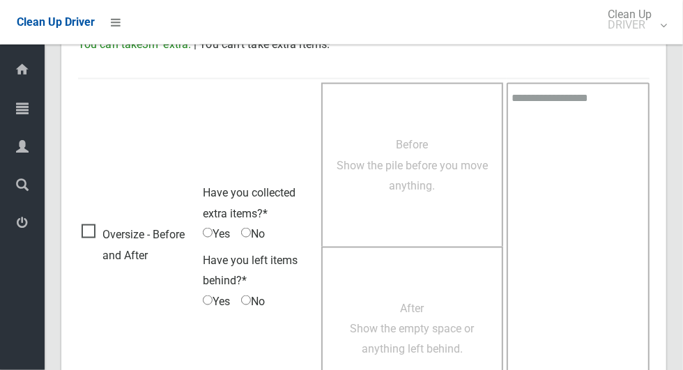
scroll to position [1141, 0]
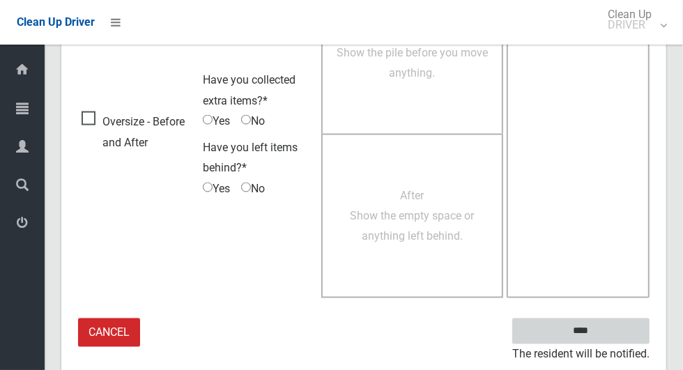
click at [590, 327] on input "****" at bounding box center [581, 332] width 137 height 26
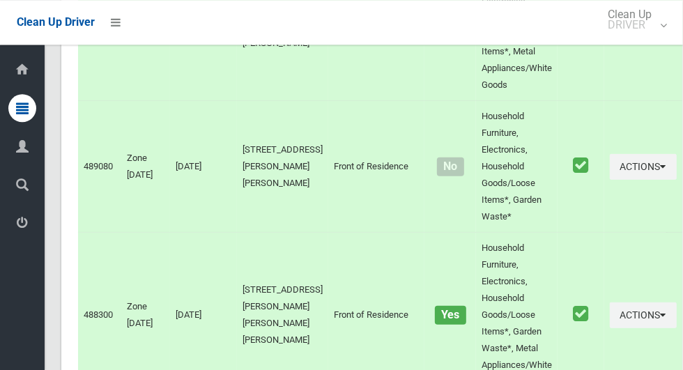
scroll to position [9278, 0]
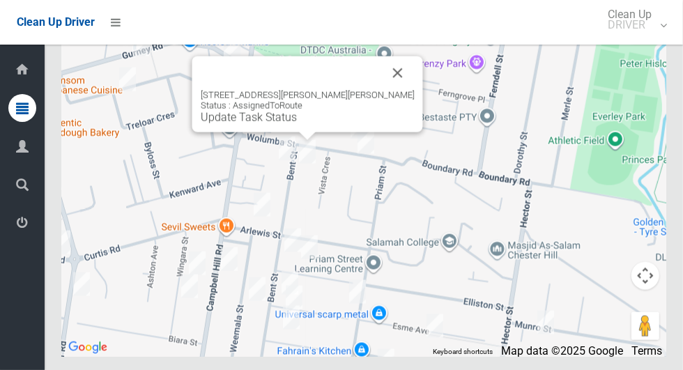
click at [297, 124] on link "Update Task Status" at bounding box center [249, 117] width 96 height 13
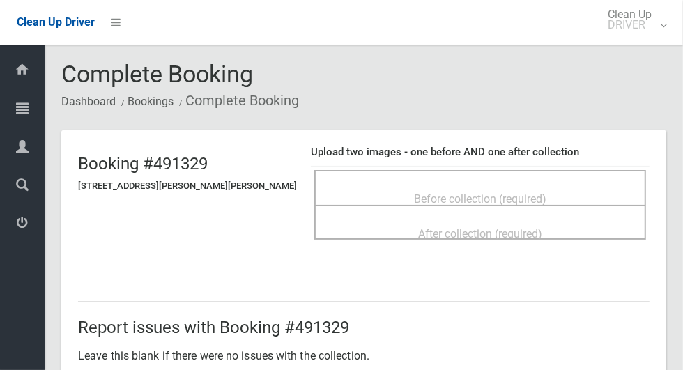
click at [529, 186] on div "Before collection (required)" at bounding box center [480, 199] width 301 height 26
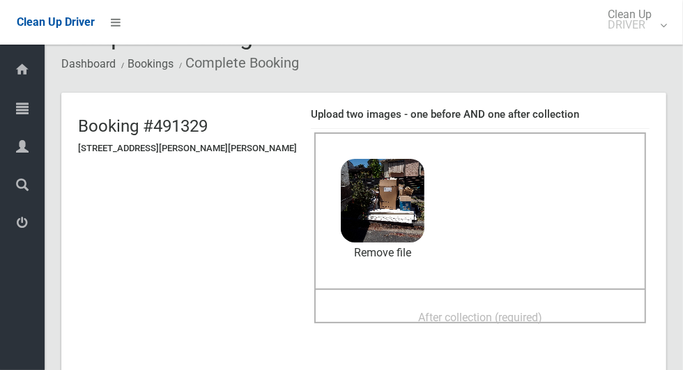
scroll to position [40, 0]
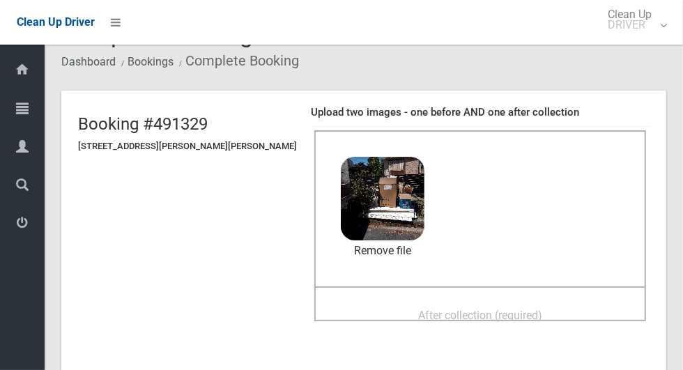
click at [518, 316] on span "After collection (required)" at bounding box center [480, 315] width 124 height 13
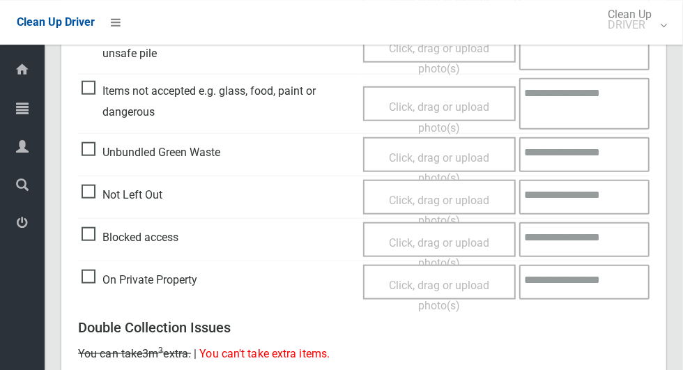
scroll to position [1141, 0]
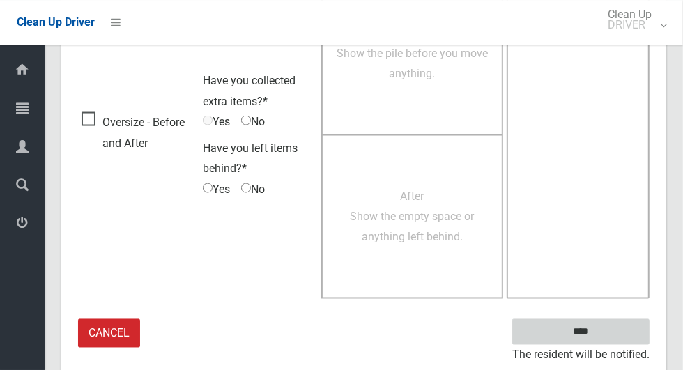
click at [605, 334] on input "****" at bounding box center [581, 332] width 137 height 26
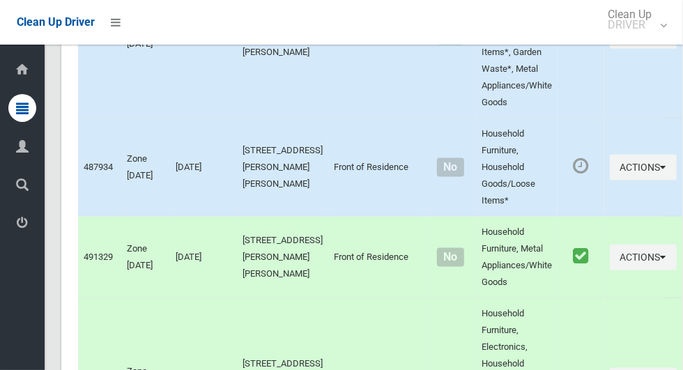
scroll to position [3748, 0]
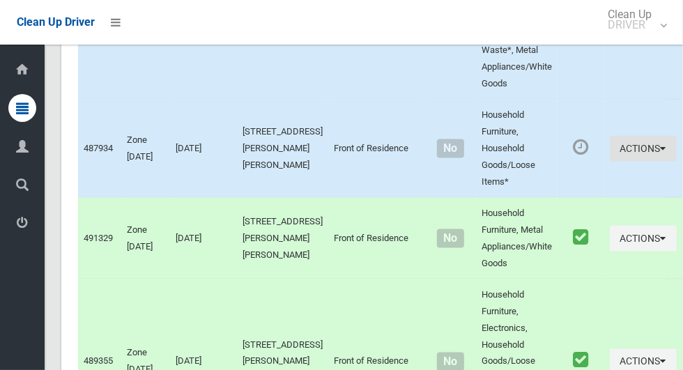
click at [617, 162] on button "Actions" at bounding box center [643, 149] width 67 height 26
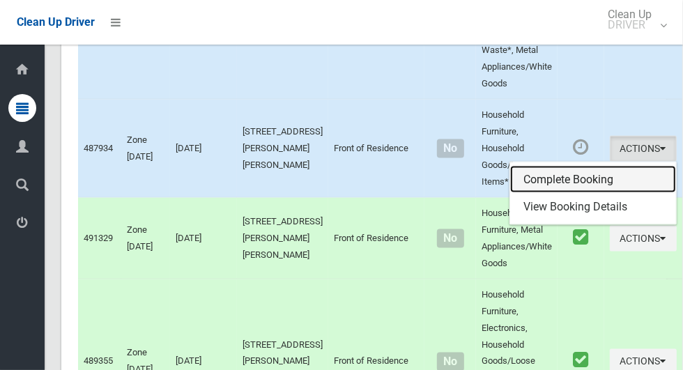
click at [581, 194] on link "Complete Booking" at bounding box center [594, 180] width 166 height 28
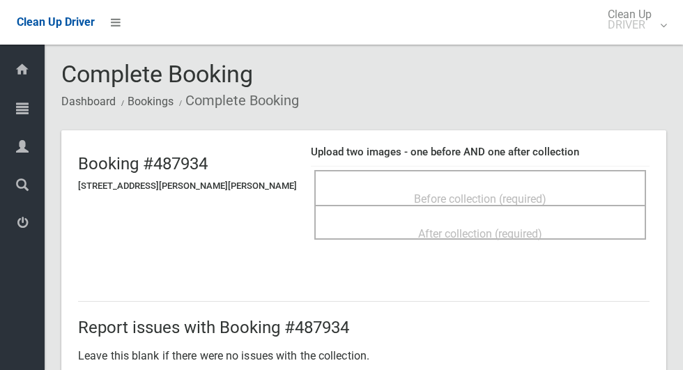
click at [524, 192] on span "Before collection (required)" at bounding box center [480, 198] width 133 height 13
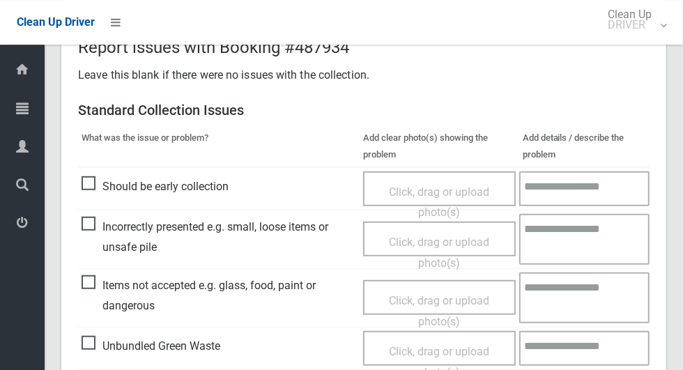
scroll to position [406, 0]
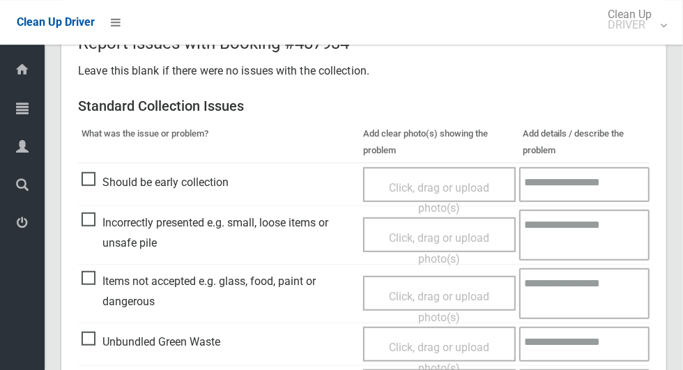
click at [104, 281] on span "Items not accepted e.g. glass, food, paint or dangerous" at bounding box center [219, 291] width 275 height 41
click at [474, 299] on span "Click, drag or upload photo(s)" at bounding box center [439, 307] width 100 height 34
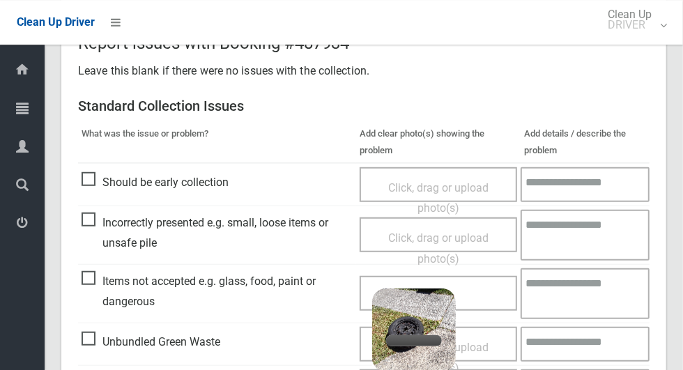
click at [590, 292] on textarea at bounding box center [585, 294] width 129 height 51
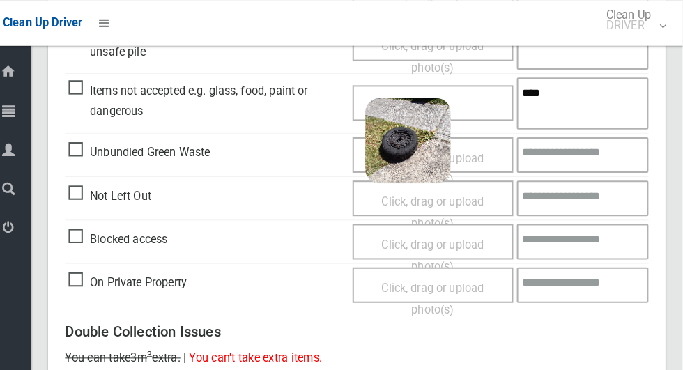
scroll to position [598, 0]
type textarea "****"
click at [667, 167] on div "Report issues with Booking #487934 Leave this blank if there were no issues wit…" at bounding box center [363, 296] width 605 height 1011
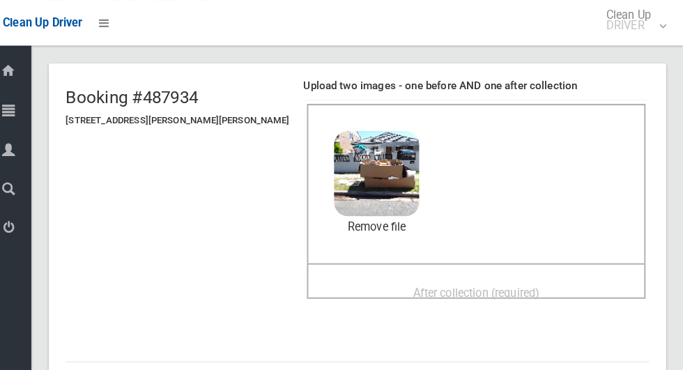
scroll to position [67, 0]
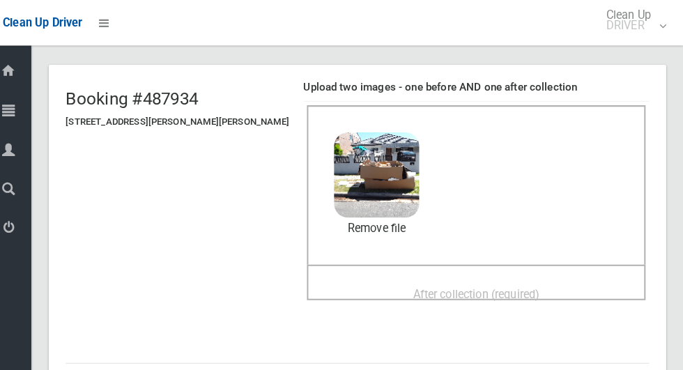
click at [499, 282] on span "After collection (required)" at bounding box center [480, 288] width 124 height 13
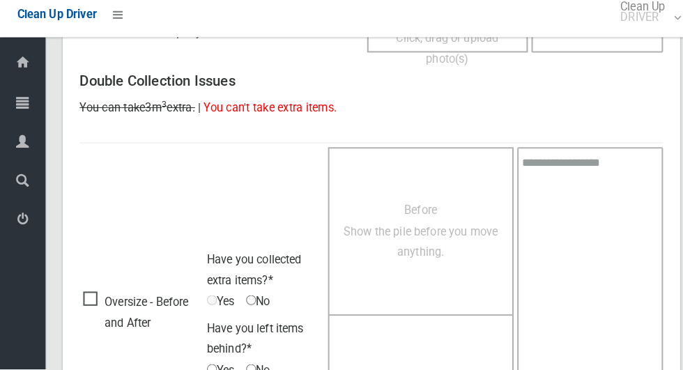
scroll to position [1141, 0]
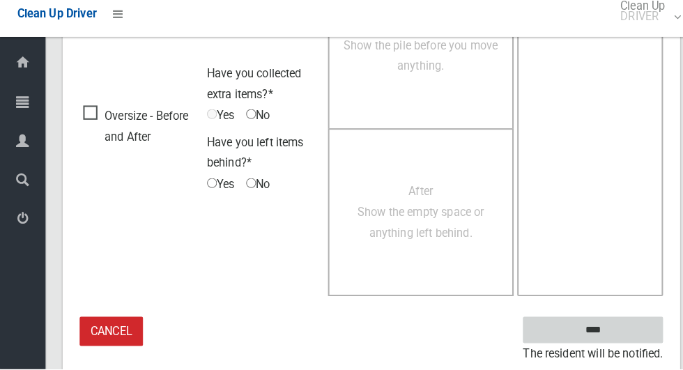
click at [606, 333] on input "****" at bounding box center [581, 332] width 137 height 26
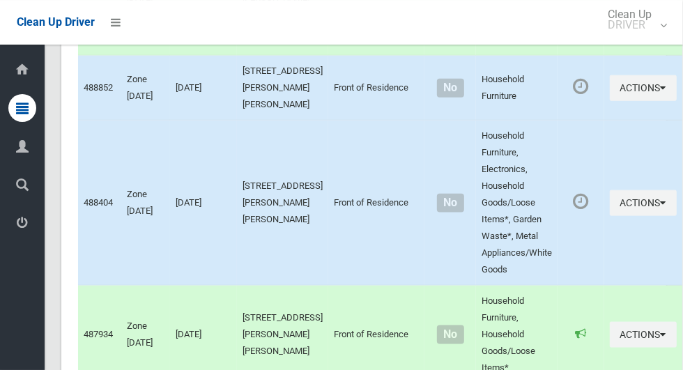
scroll to position [3561, 0]
click at [623, 102] on button "Actions" at bounding box center [643, 89] width 67 height 26
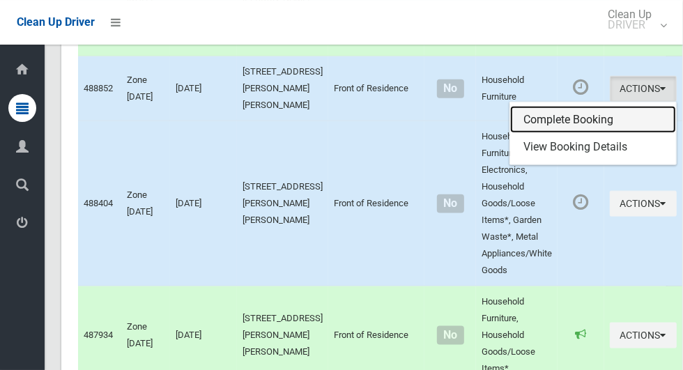
click at [567, 134] on link "Complete Booking" at bounding box center [594, 120] width 166 height 28
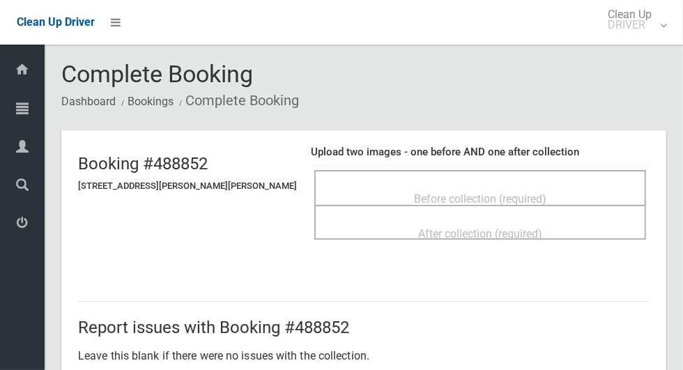
click at [529, 192] on span "Before collection (required)" at bounding box center [480, 198] width 133 height 13
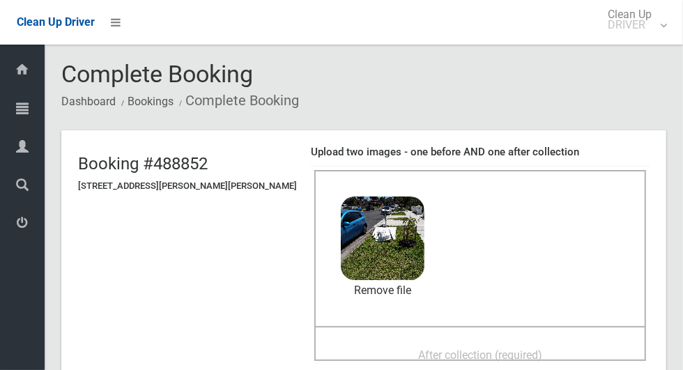
click at [503, 351] on span "After collection (required)" at bounding box center [480, 355] width 124 height 13
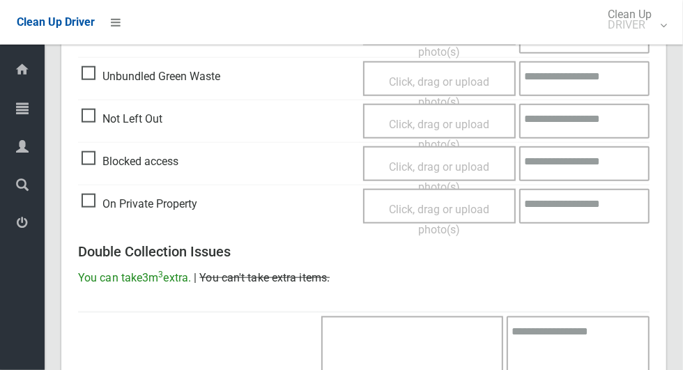
scroll to position [1141, 0]
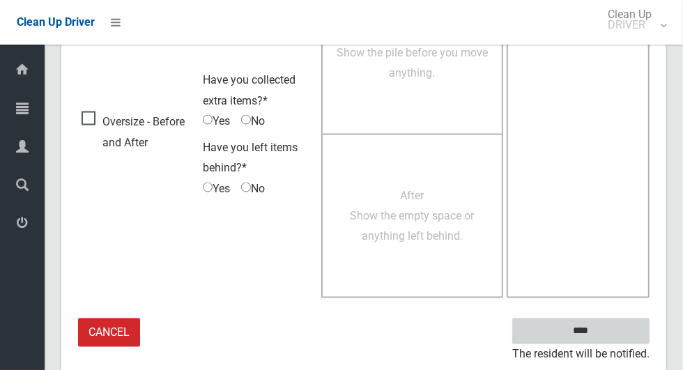
click at [611, 334] on input "****" at bounding box center [581, 332] width 137 height 26
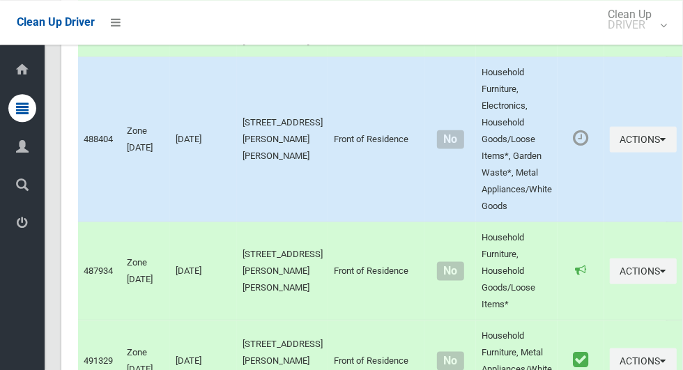
scroll to position [3625, 0]
click at [620, 153] on button "Actions" at bounding box center [643, 140] width 67 height 26
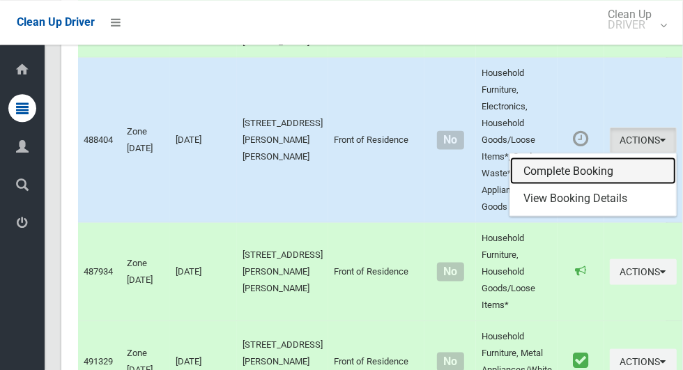
click at [568, 185] on link "Complete Booking" at bounding box center [594, 171] width 166 height 28
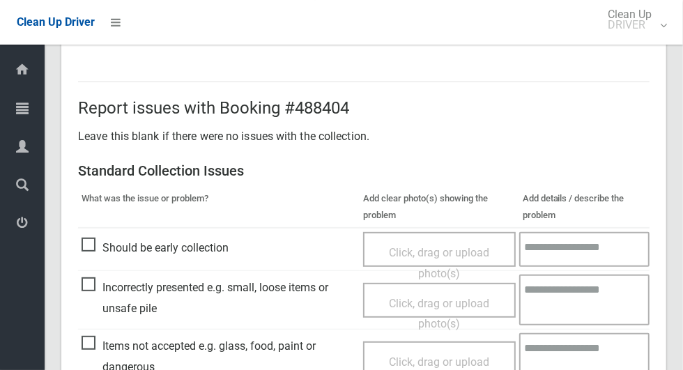
scroll to position [219, 0]
click at [103, 291] on span "Incorrectly presented e.g. small, loose items or unsafe pile" at bounding box center [219, 298] width 275 height 41
click at [435, 298] on span "Click, drag or upload photo(s)" at bounding box center [439, 315] width 100 height 34
click at [89, 298] on span "Incorrectly presented e.g. small, loose items or unsafe pile" at bounding box center [219, 298] width 275 height 41
click at [421, 300] on span "Click, drag or upload photo(s)" at bounding box center [439, 315] width 100 height 34
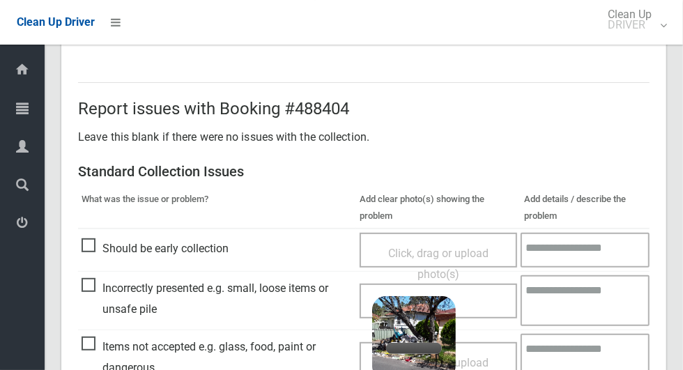
scroll to position [355, 0]
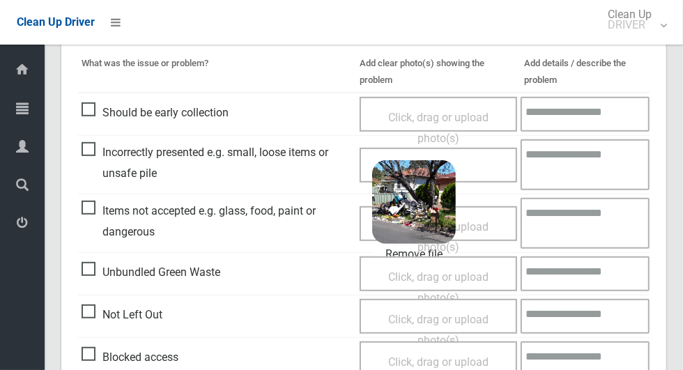
click at [596, 154] on textarea at bounding box center [585, 164] width 129 height 51
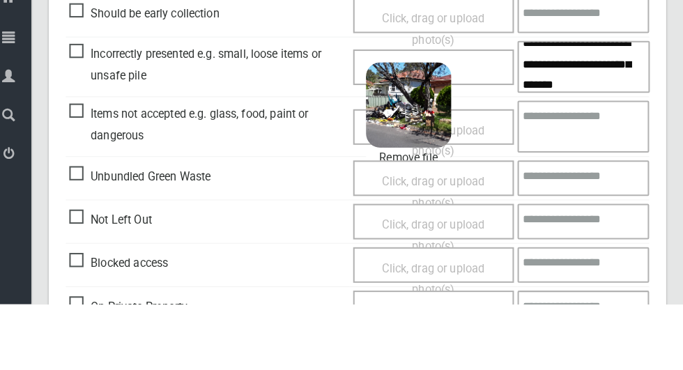
scroll to position [939, 0]
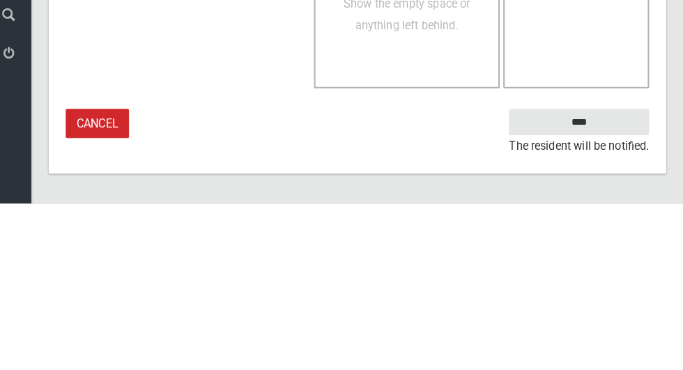
type textarea "**********"
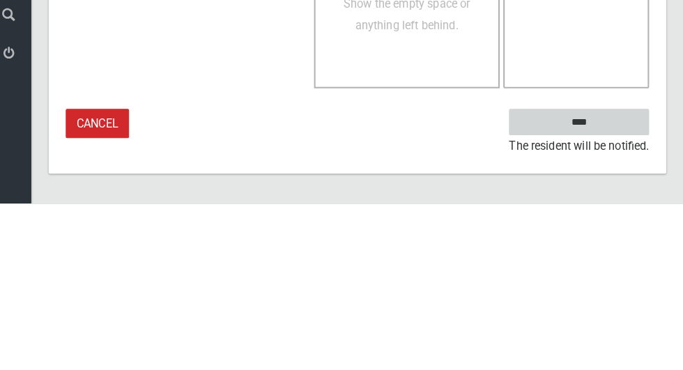
click at [614, 295] on input "****" at bounding box center [581, 291] width 137 height 26
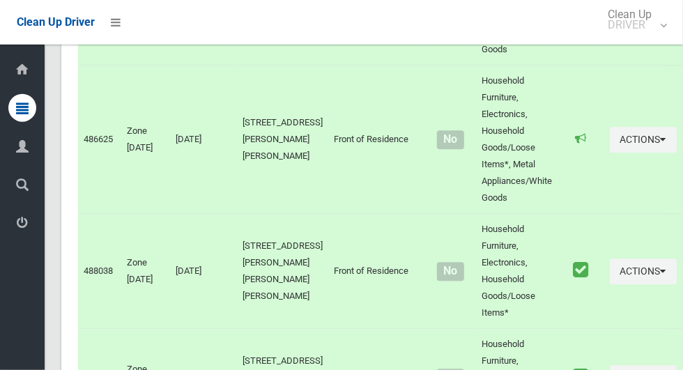
scroll to position [9278, 0]
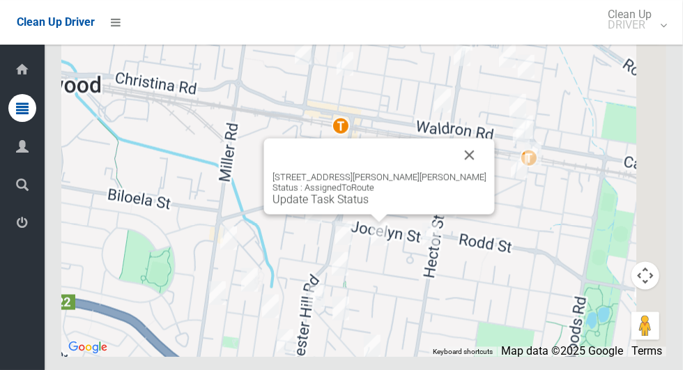
click at [464, 172] on button "Close" at bounding box center [469, 155] width 33 height 33
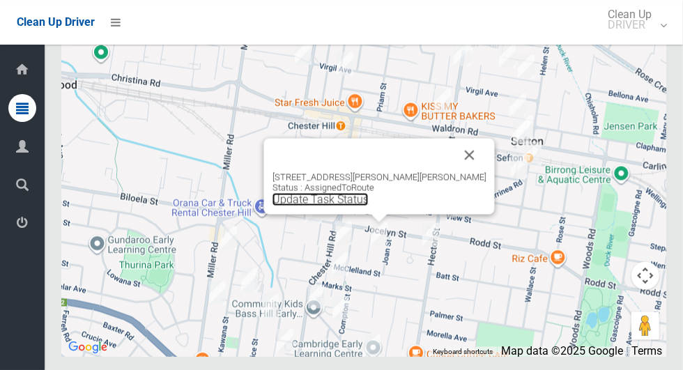
click at [357, 206] on link "Update Task Status" at bounding box center [321, 199] width 96 height 13
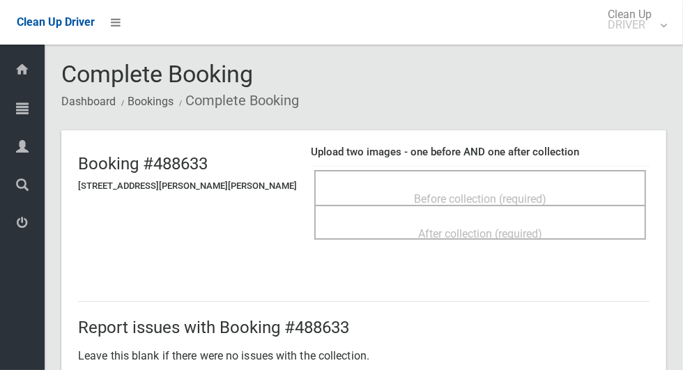
click at [590, 191] on div "Before collection (required)" at bounding box center [480, 199] width 301 height 26
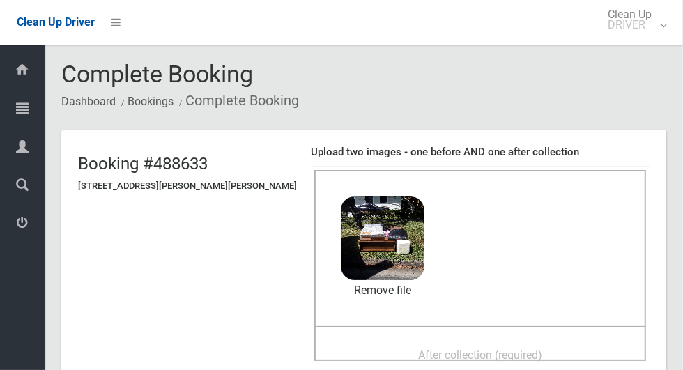
click at [494, 342] on div "After collection (required)" at bounding box center [480, 355] width 301 height 26
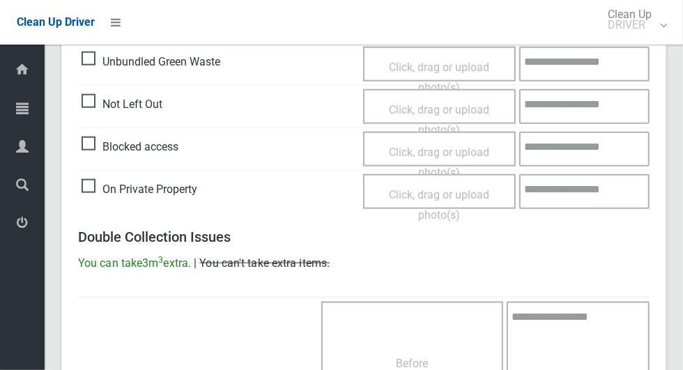
scroll to position [1141, 0]
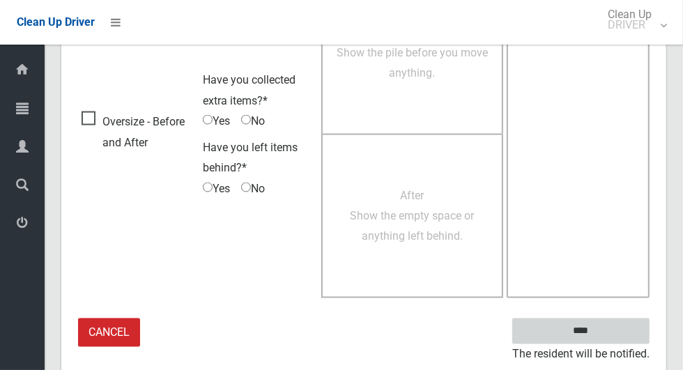
click at [612, 332] on input "****" at bounding box center [581, 332] width 137 height 26
